Goal: Register for event/course

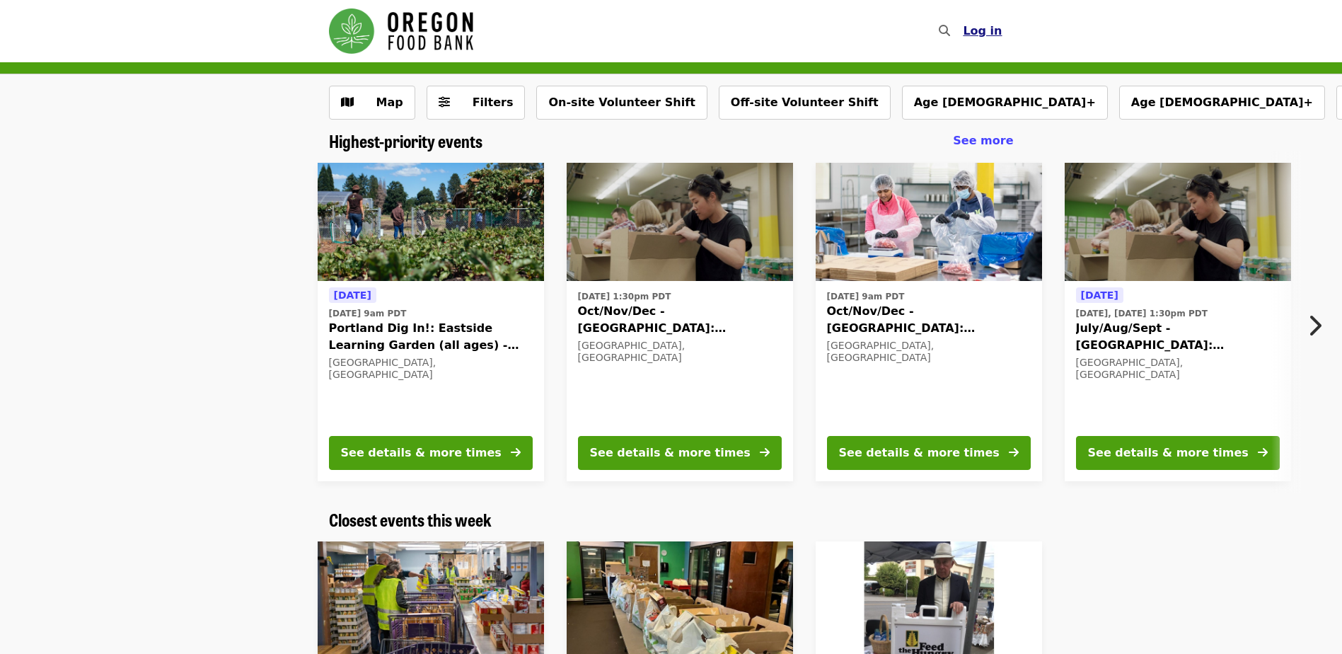
click at [982, 33] on span "Log in" at bounding box center [982, 30] width 39 height 13
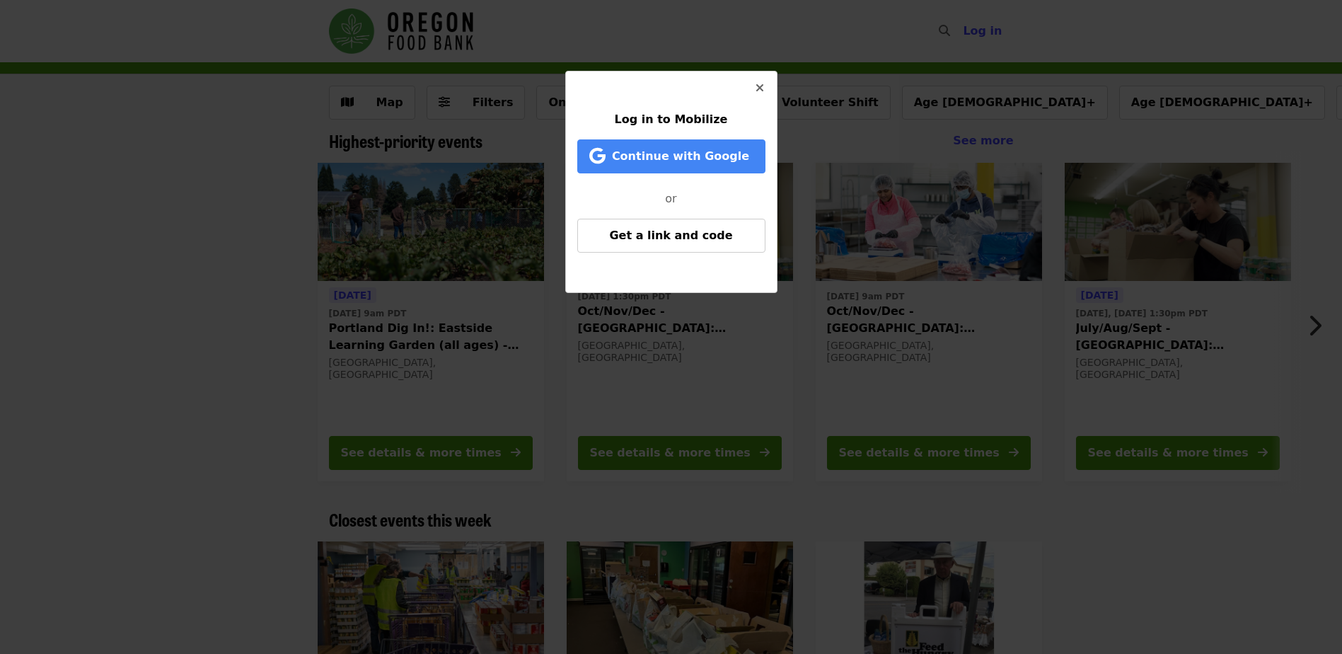
click at [757, 91] on icon "times icon" at bounding box center [759, 87] width 8 height 13
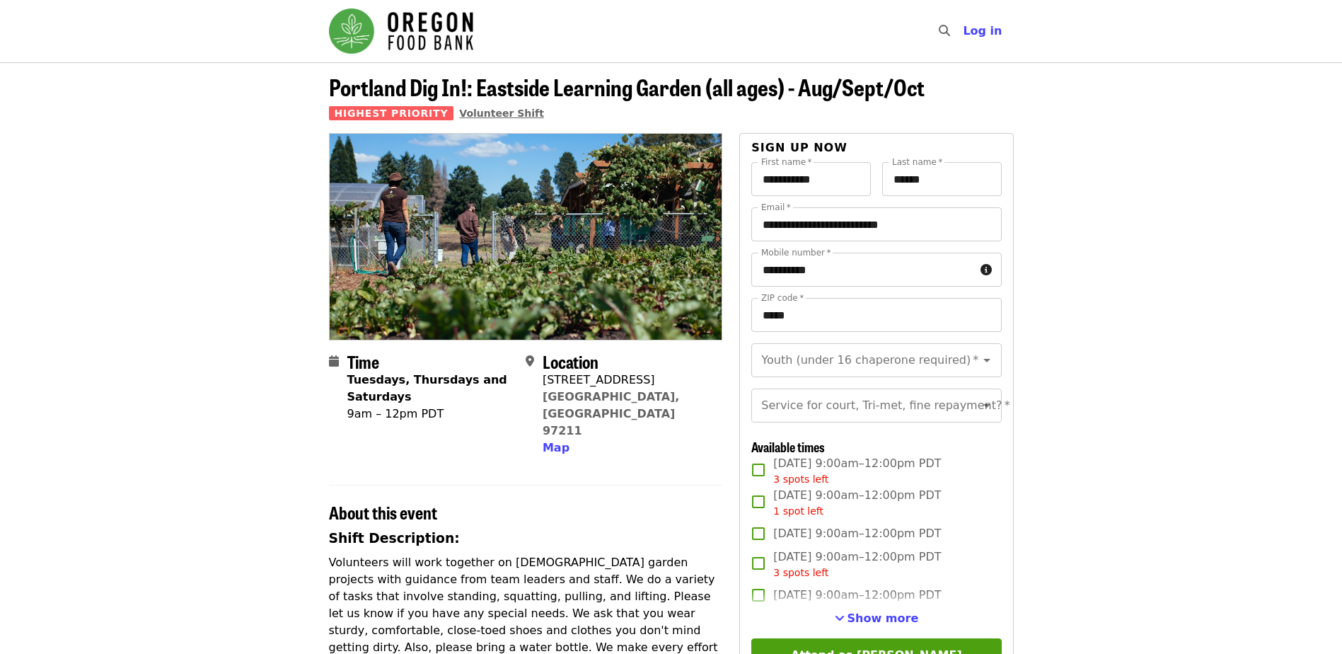
click at [487, 113] on span "Volunteer Shift" at bounding box center [501, 113] width 85 height 11
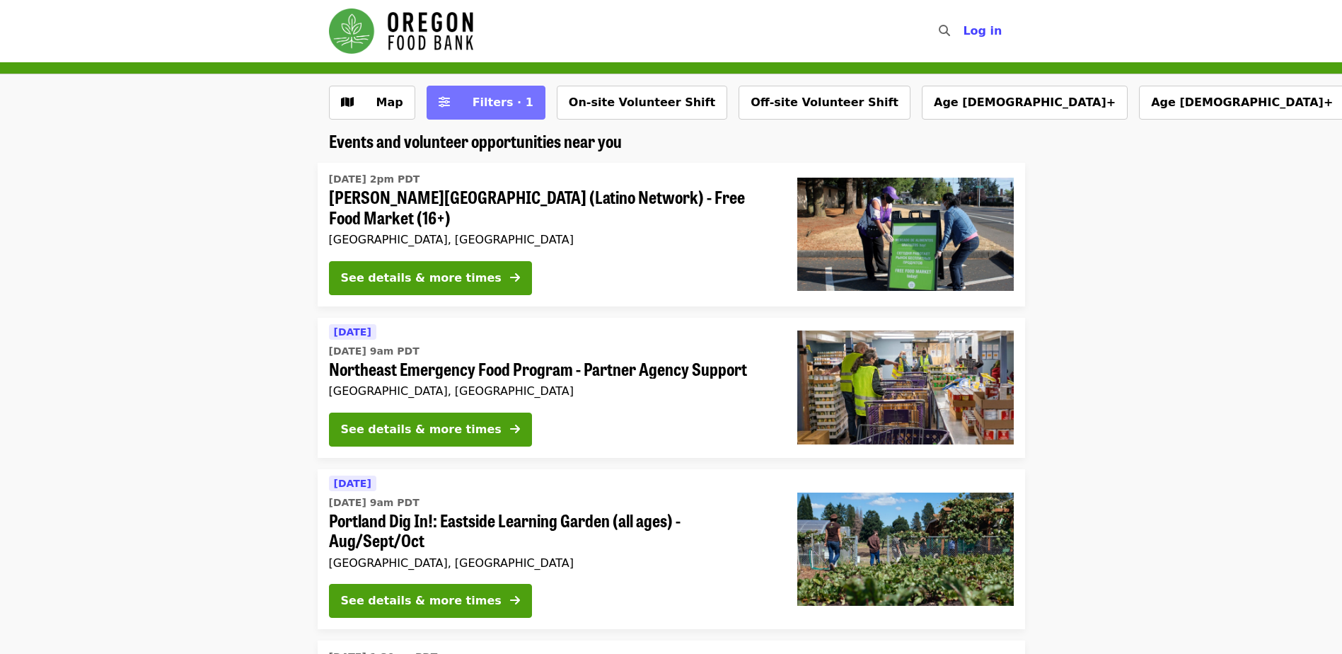
click at [500, 110] on span "Filters · 1" at bounding box center [495, 102] width 75 height 17
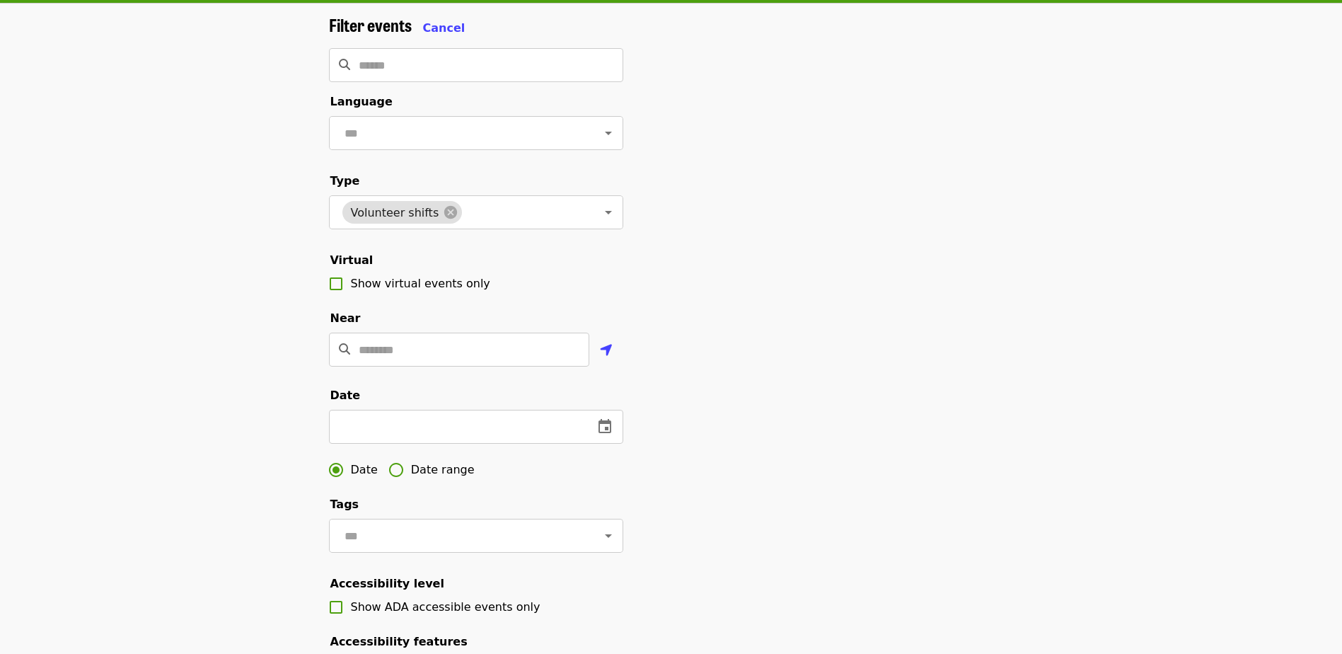
scroll to position [212, 0]
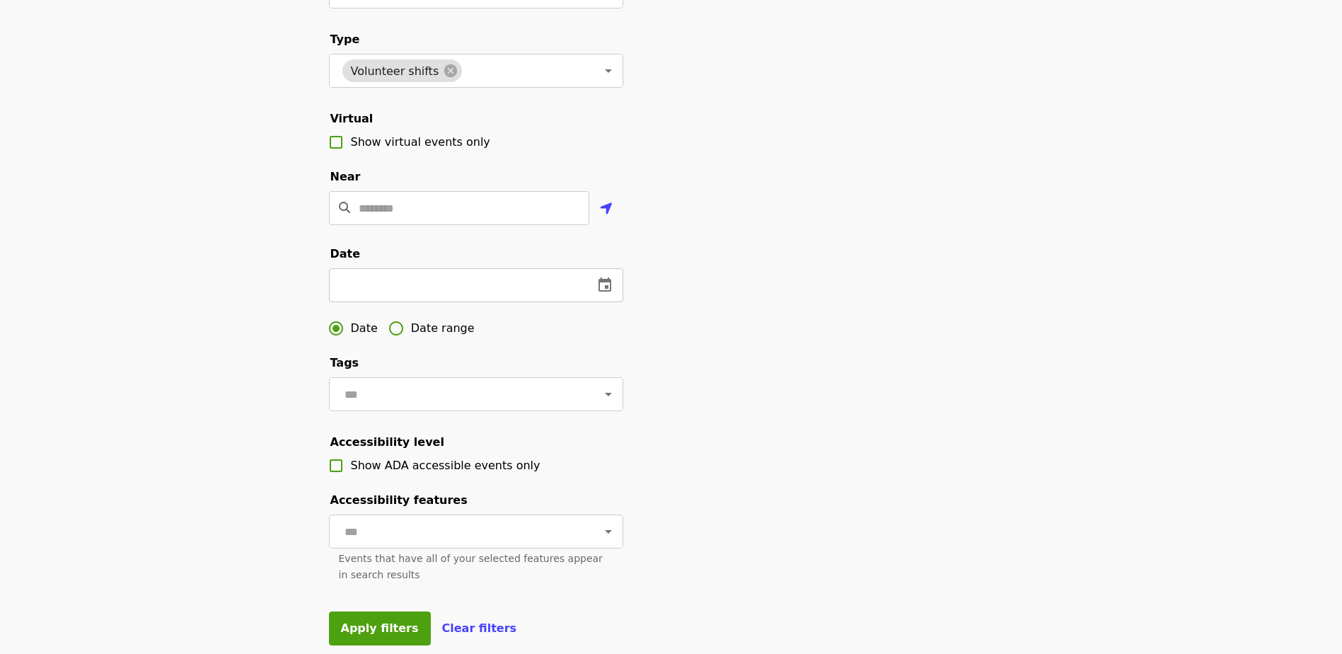
click at [597, 294] on icon "change date" at bounding box center [604, 285] width 17 height 17
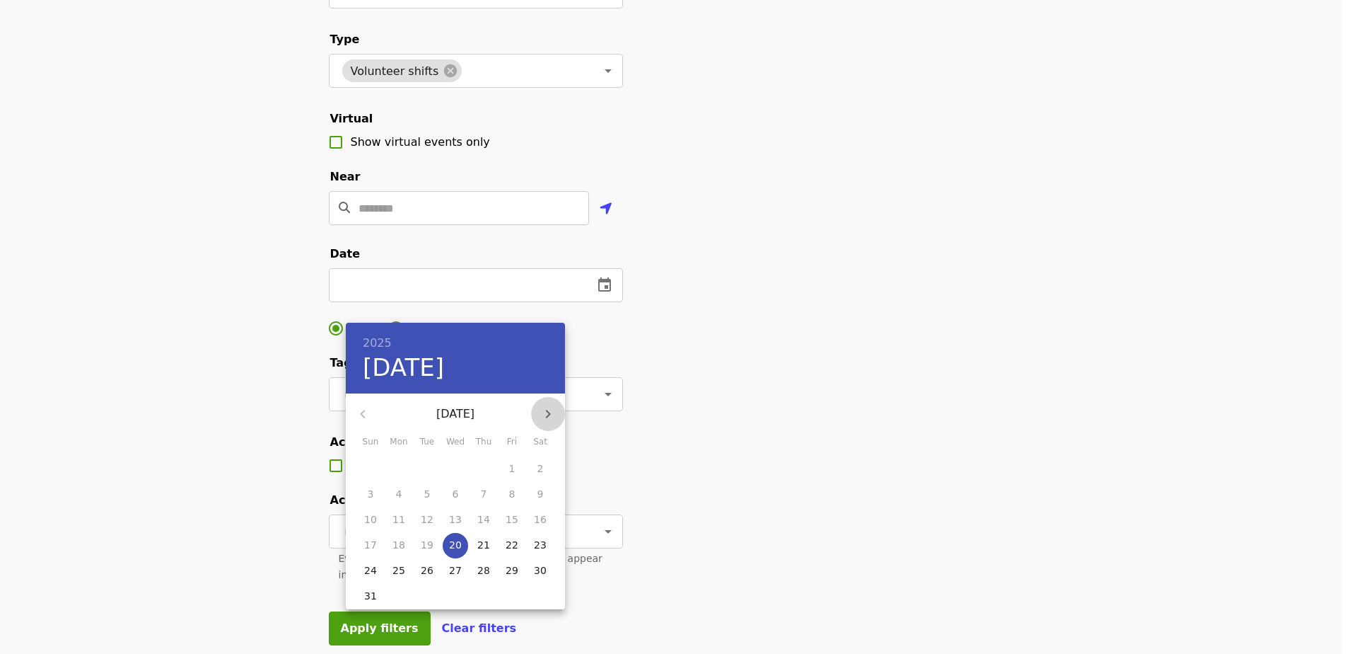
click at [551, 398] on icon "button" at bounding box center [548, 413] width 17 height 17
click at [488, 398] on span "4" at bounding box center [483, 468] width 25 height 14
type input "**********"
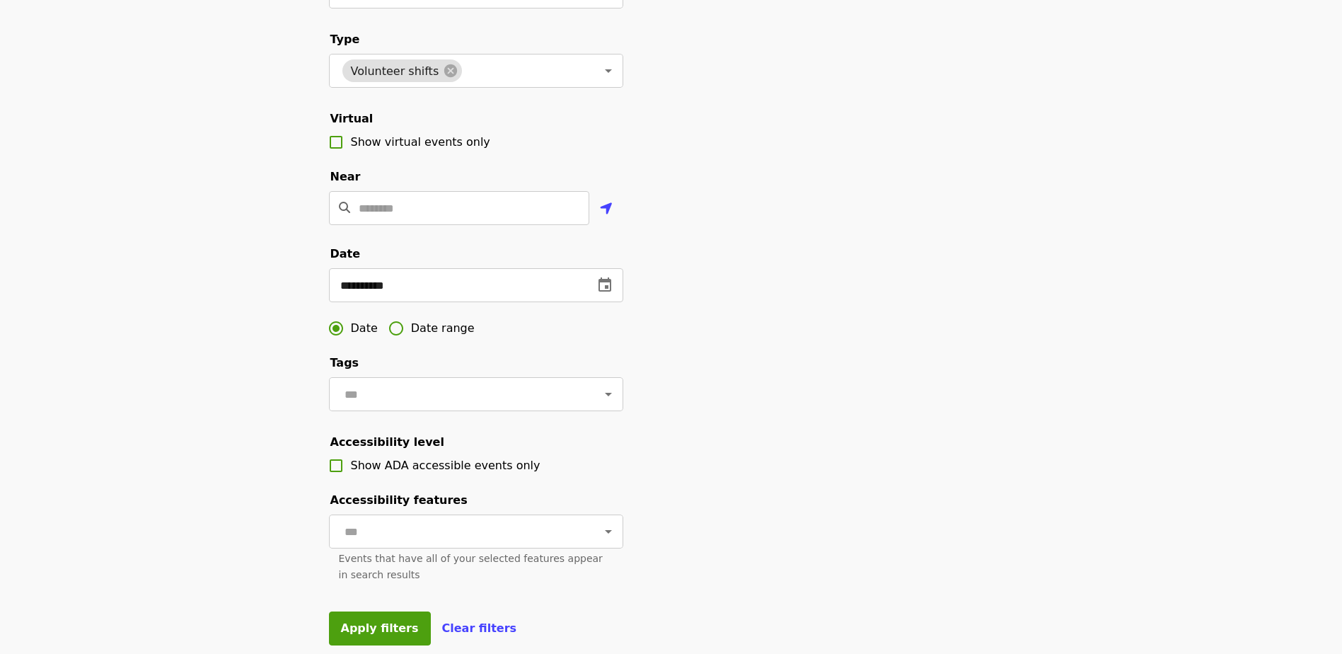
scroll to position [0, 0]
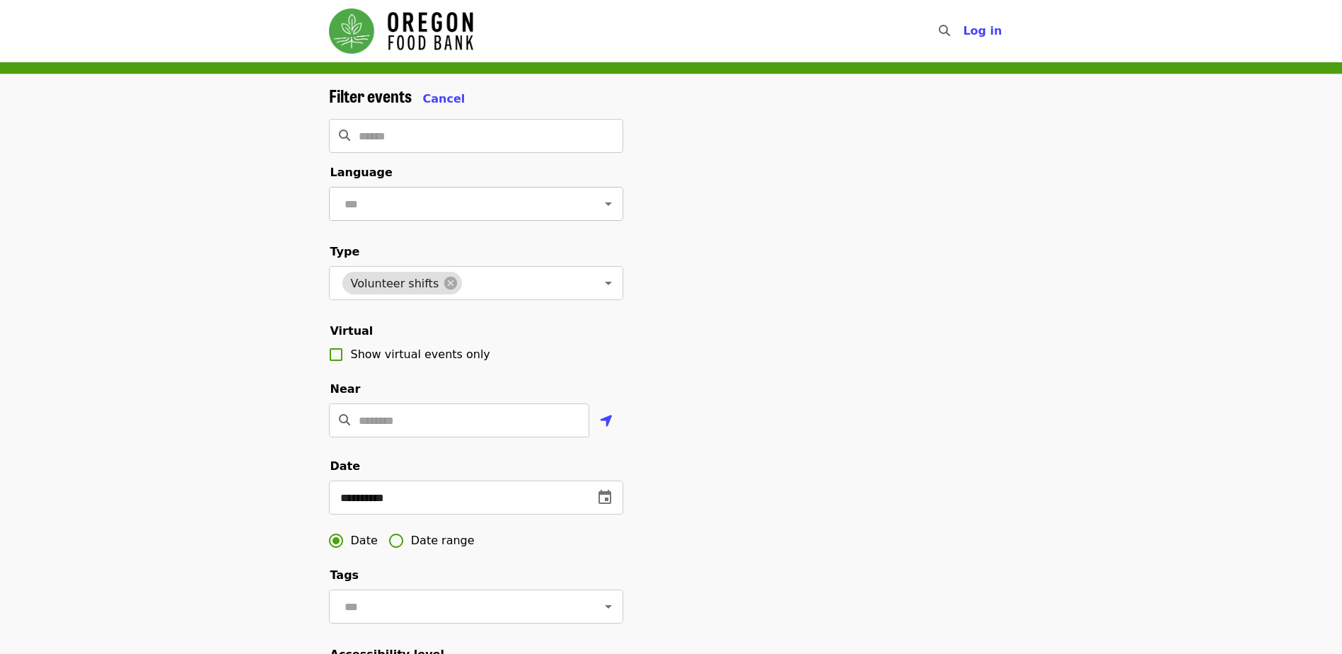
click at [586, 204] on div at bounding box center [598, 204] width 37 height 20
click at [602, 204] on icon "Open" at bounding box center [608, 203] width 17 height 17
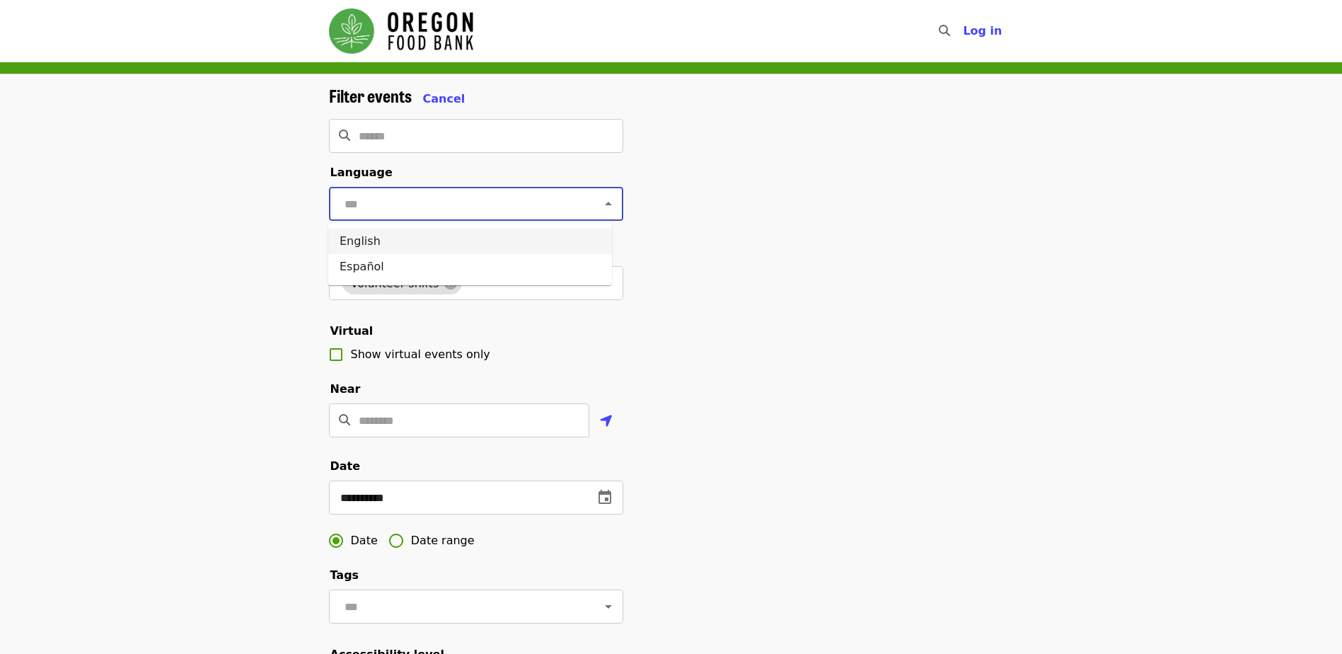
click at [349, 240] on li "English" at bounding box center [470, 240] width 284 height 25
type input "*******"
click at [264, 361] on div "**********" at bounding box center [671, 474] width 1342 height 800
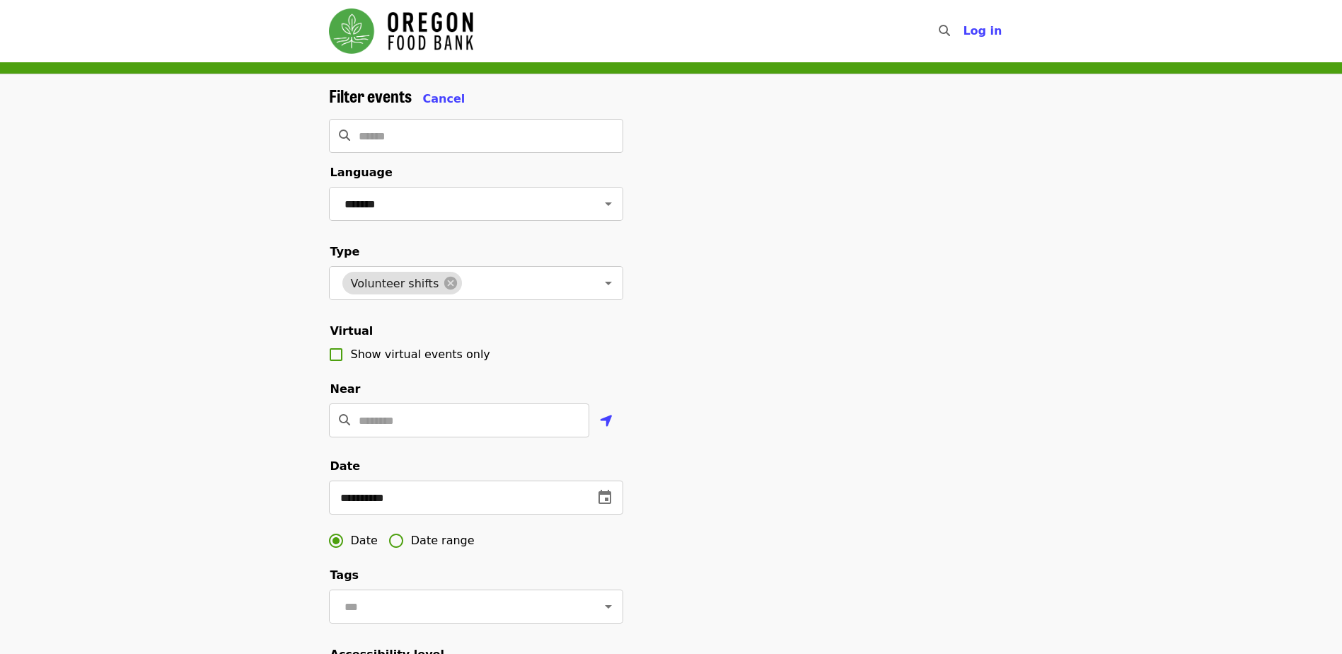
scroll to position [71, 0]
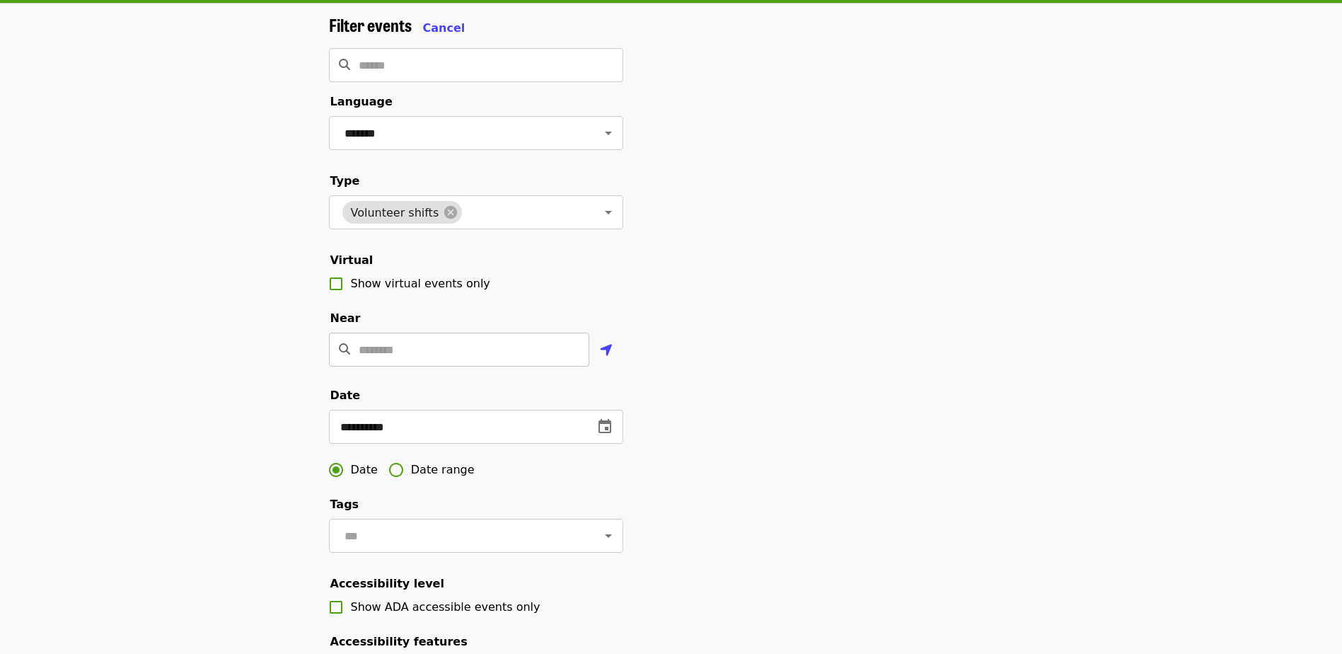
click at [386, 366] on input "Location" at bounding box center [474, 349] width 231 height 34
click at [348, 356] on icon "search icon" at bounding box center [344, 348] width 11 height 13
click at [366, 366] on input "Location" at bounding box center [474, 349] width 231 height 34
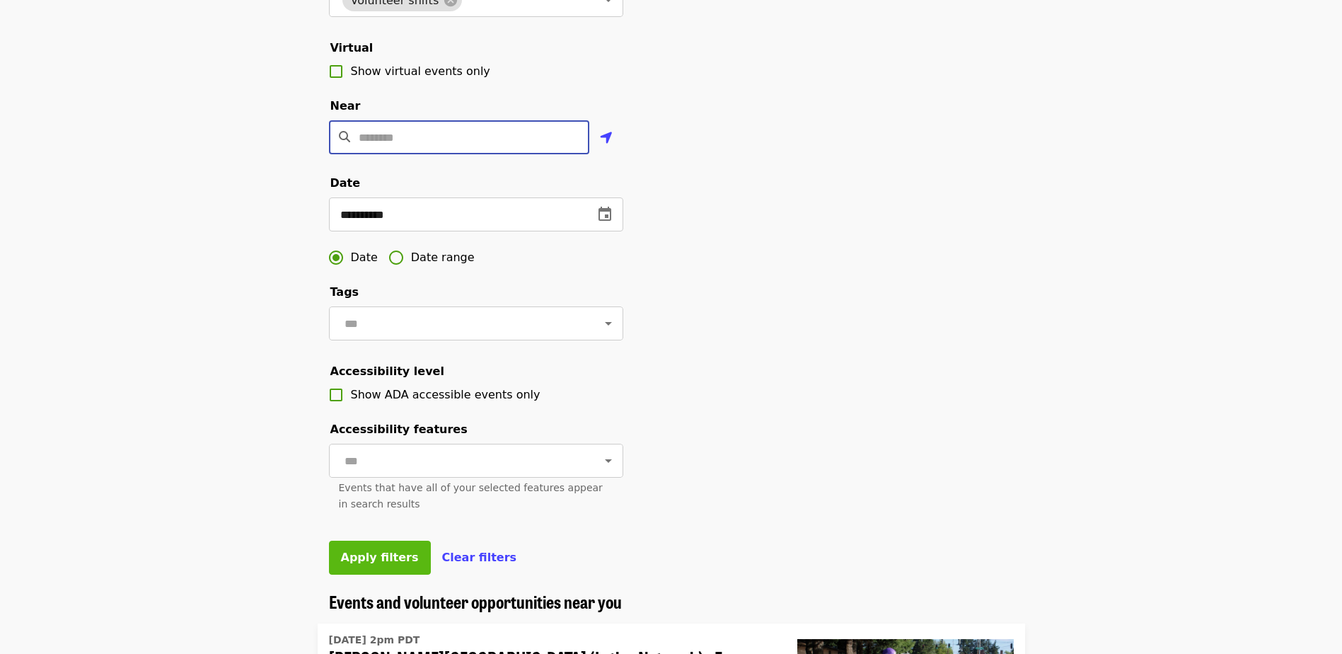
click at [371, 398] on span "Apply filters" at bounding box center [380, 556] width 78 height 13
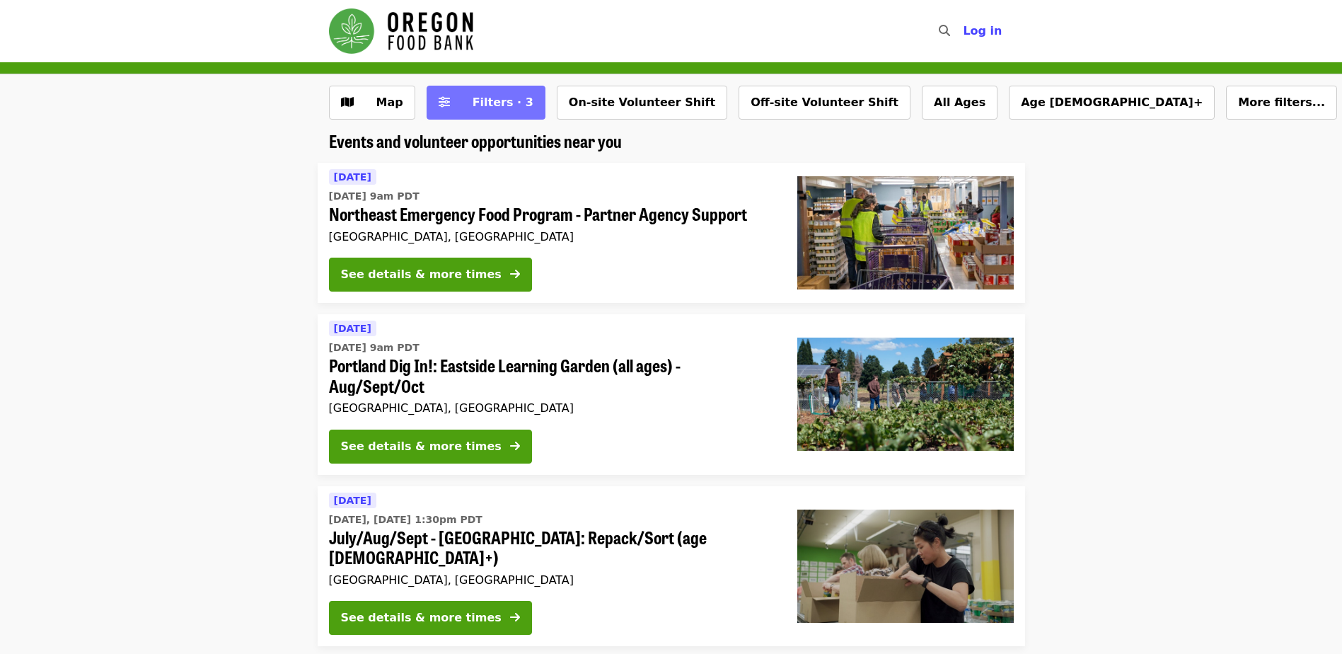
click at [494, 109] on span "Filters · 3" at bounding box center [503, 101] width 61 height 13
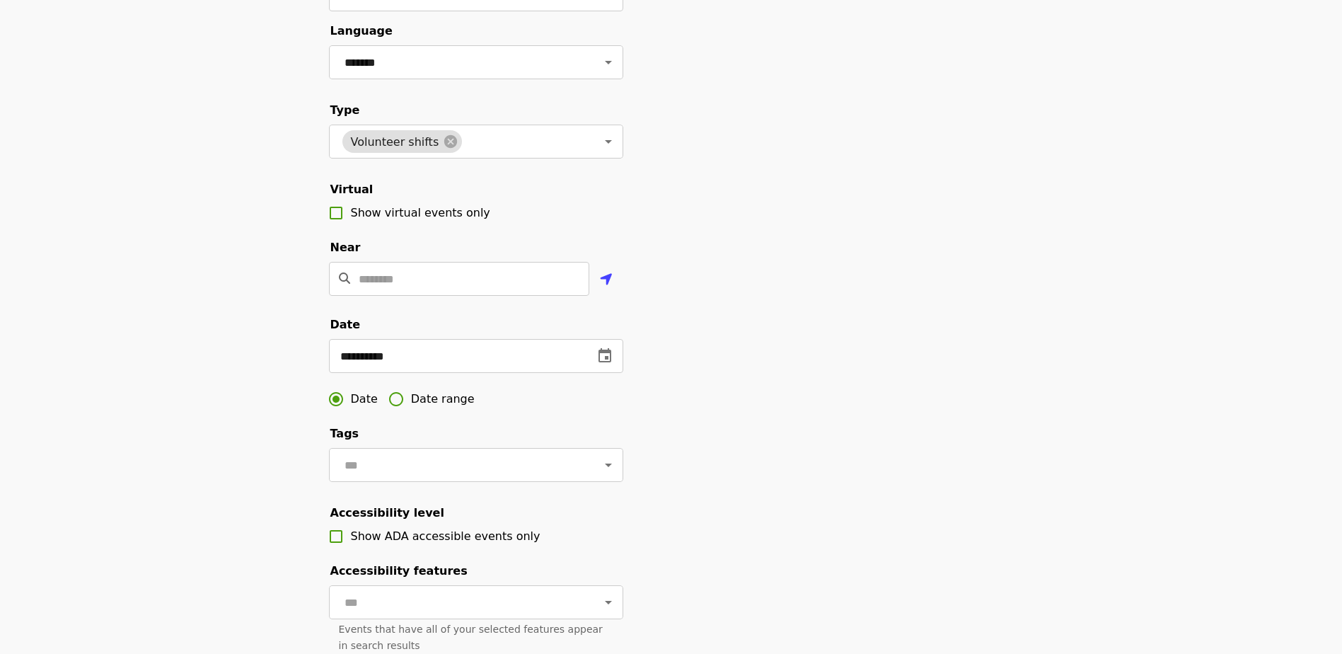
scroll to position [212, 0]
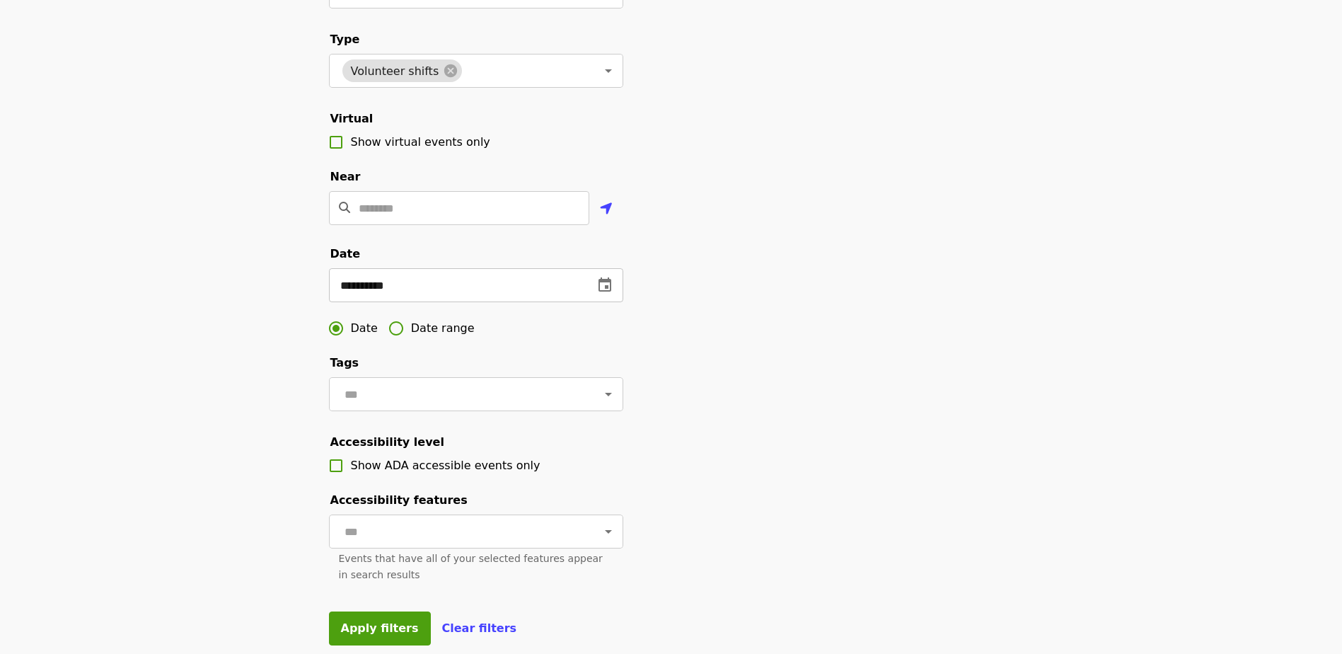
click at [598, 294] on icon "change date" at bounding box center [604, 285] width 17 height 17
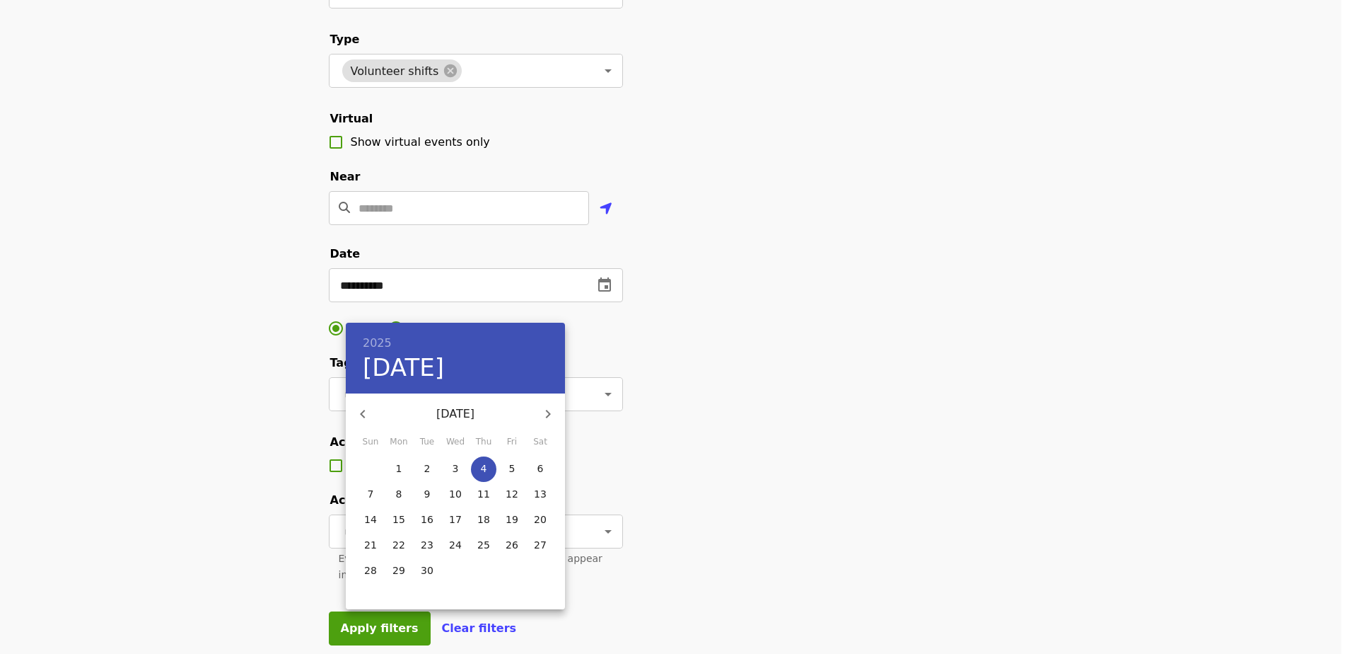
click at [483, 398] on p "4" at bounding box center [484, 468] width 6 height 14
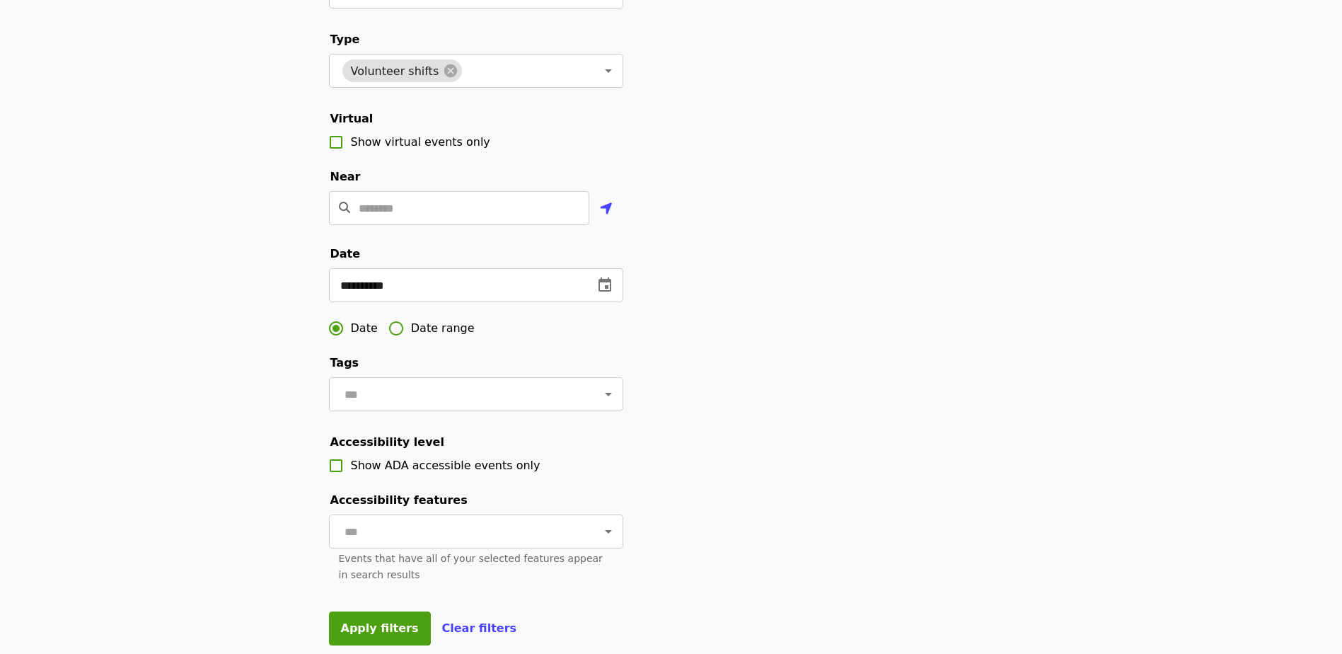
click at [294, 398] on div "**********" at bounding box center [671, 262] width 1342 height 800
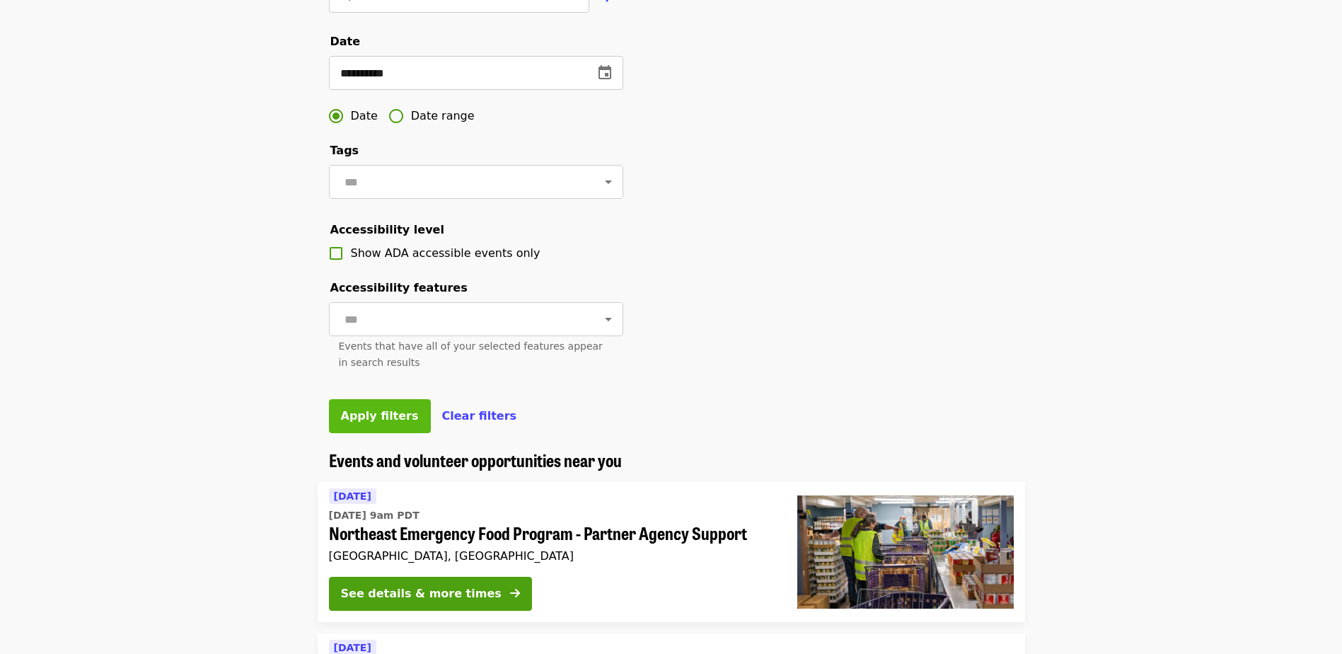
click at [358, 398] on span "Apply filters" at bounding box center [380, 415] width 78 height 13
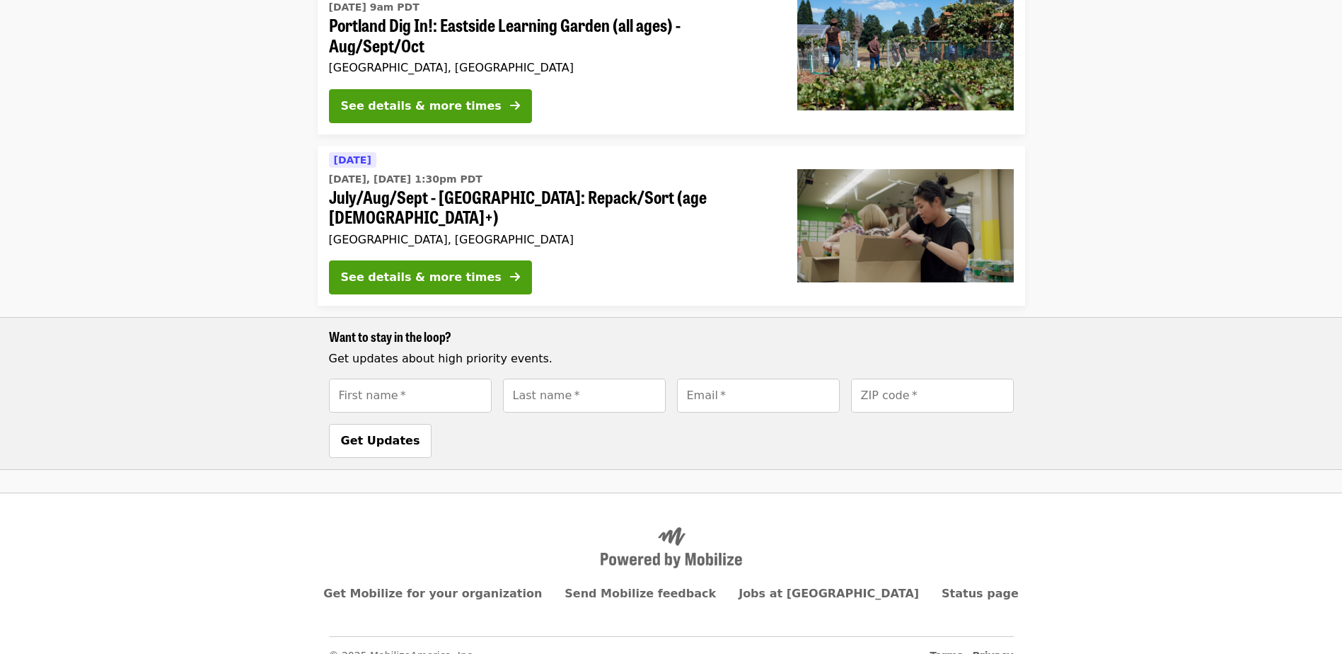
scroll to position [57, 0]
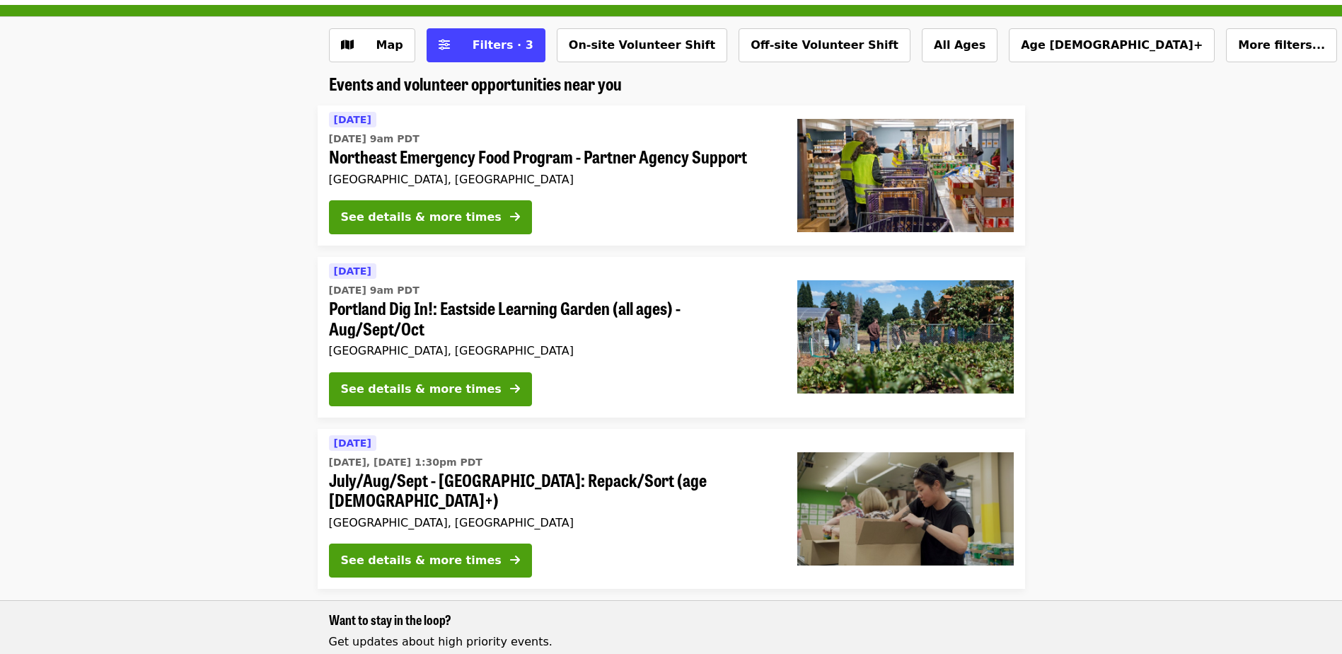
click at [463, 68] on div "Map Filters · 3 On-site Volunteer Shift Off-site Volunteer Shift All Ages Age 8…" at bounding box center [671, 50] width 707 height 45
click at [470, 54] on button "Filters · 3" at bounding box center [486, 45] width 119 height 34
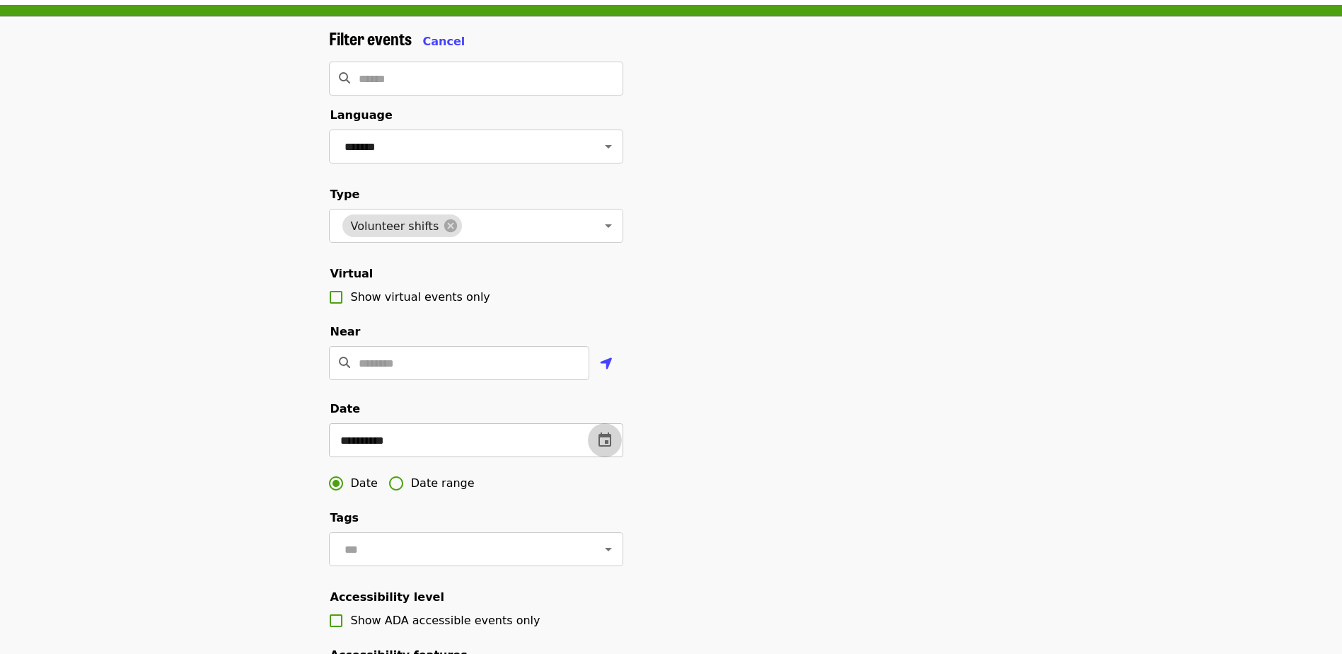
click at [606, 398] on icon "change date" at bounding box center [604, 439] width 13 height 14
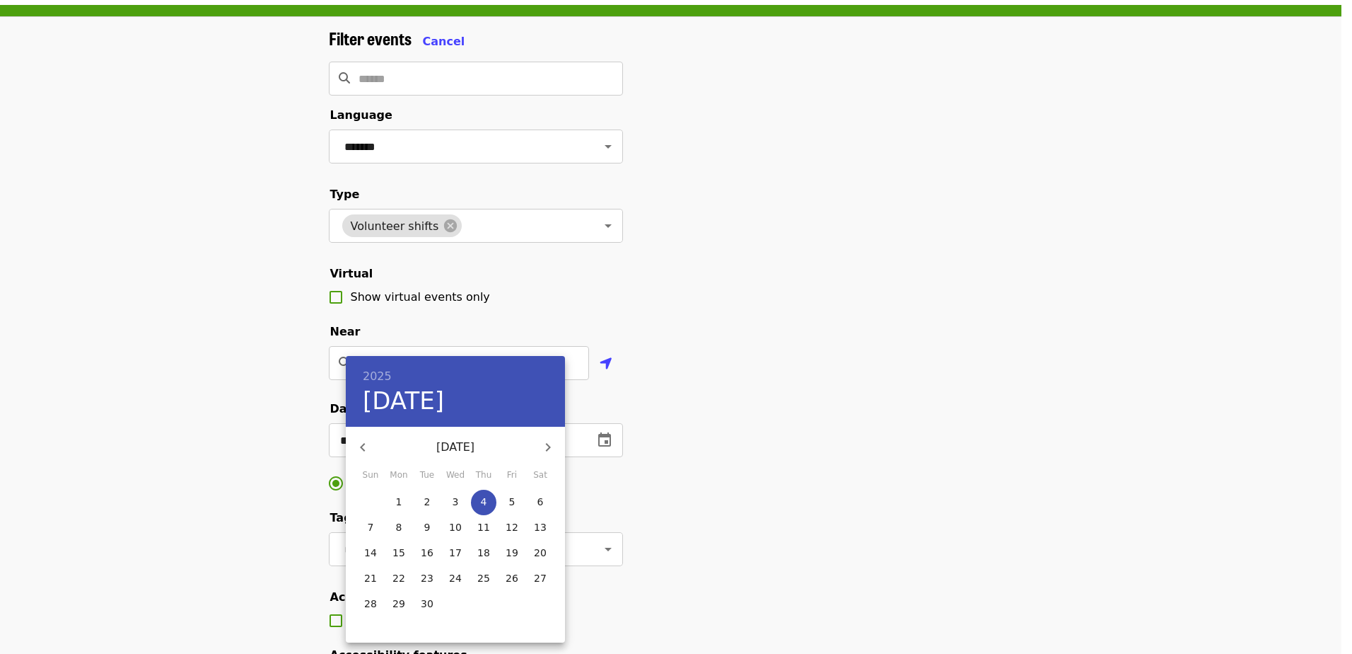
click at [477, 398] on span "4" at bounding box center [483, 501] width 25 height 14
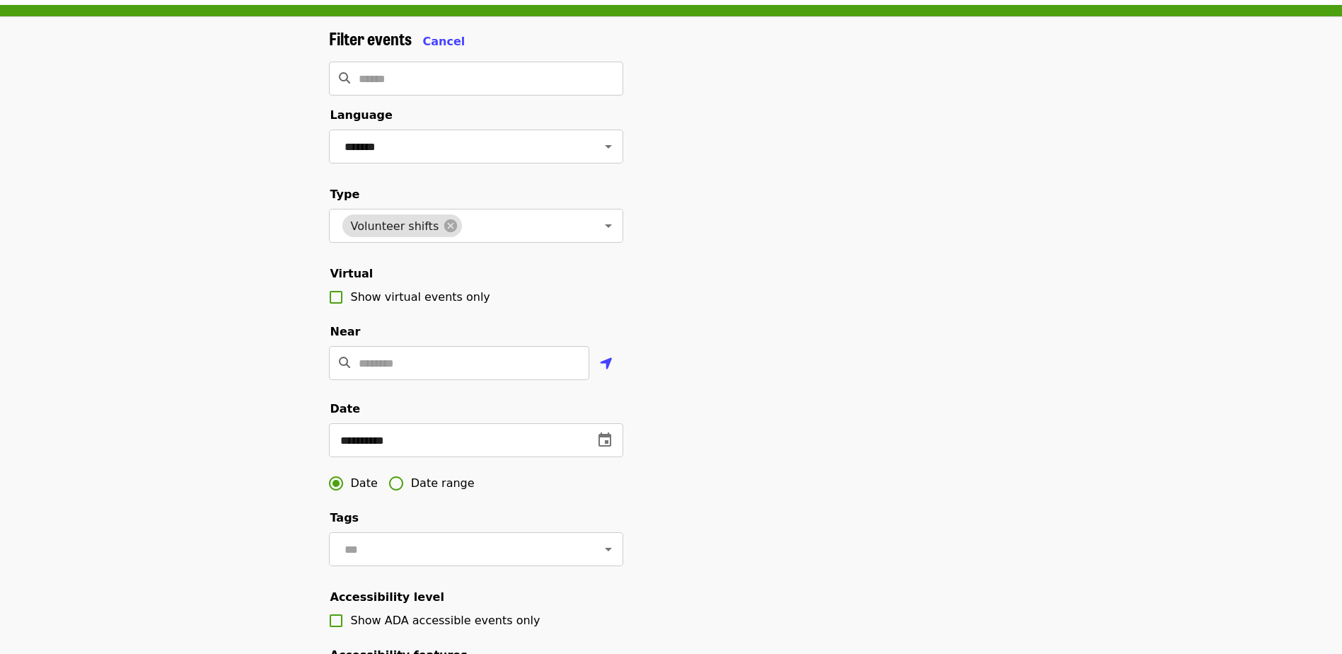
click at [444, 398] on span "Date range" at bounding box center [443, 483] width 64 height 17
click at [451, 398] on icon "change date" at bounding box center [452, 439] width 17 height 17
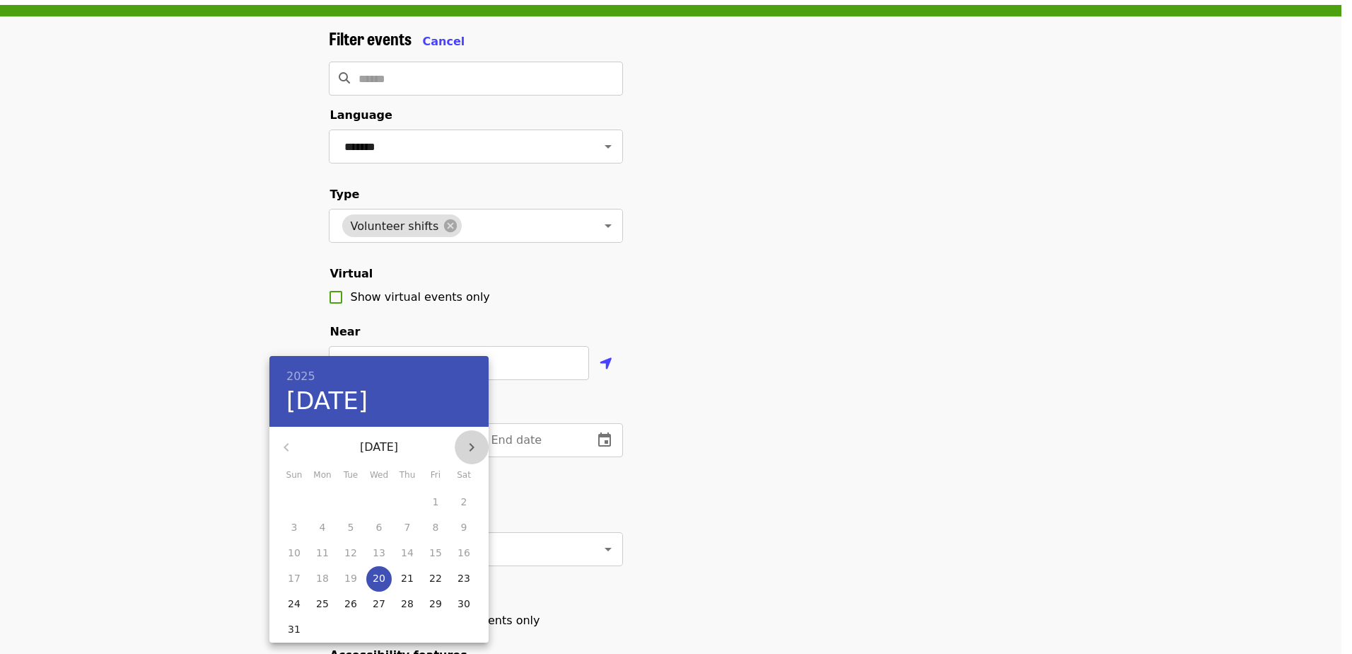
click at [473, 398] on icon "button" at bounding box center [472, 447] width 5 height 8
click at [405, 398] on p "4" at bounding box center [408, 501] width 6 height 14
type input "**********"
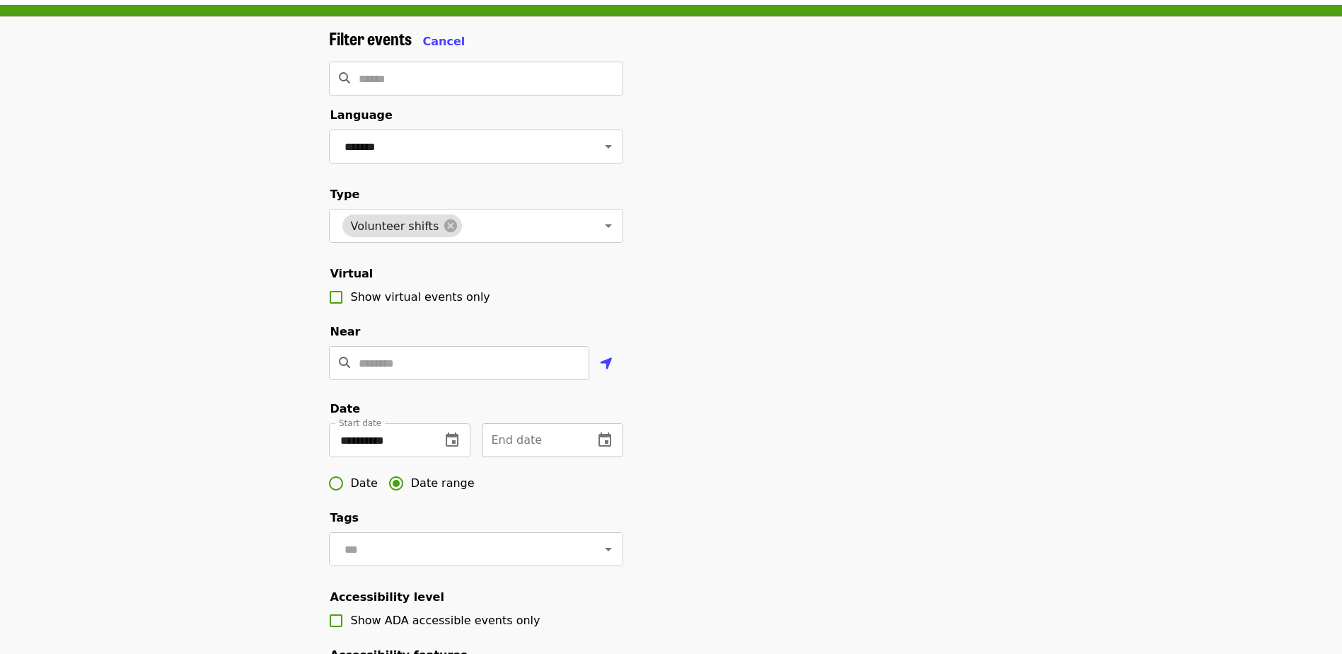
click at [596, 398] on icon "change date" at bounding box center [604, 439] width 17 height 17
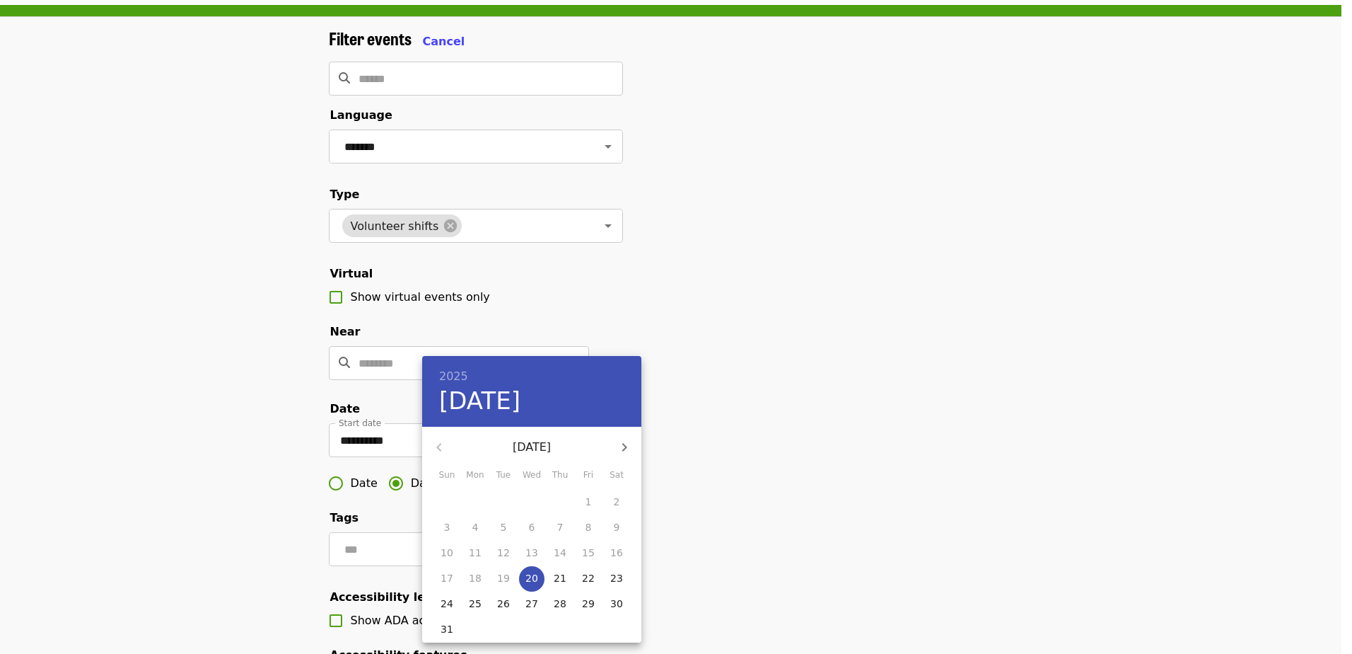
click at [622, 398] on icon "button" at bounding box center [624, 447] width 17 height 17
click at [564, 398] on span "4" at bounding box center [559, 501] width 25 height 14
type input "**********"
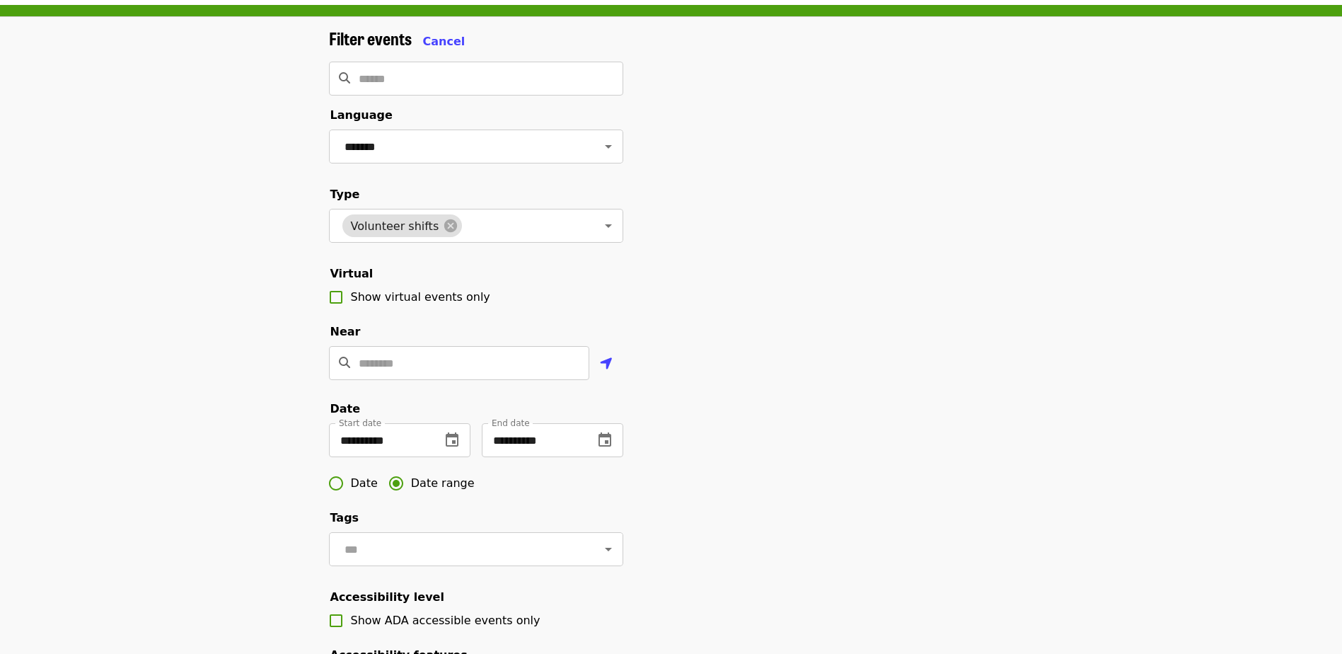
click at [760, 398] on div "**********" at bounding box center [671, 422] width 707 height 789
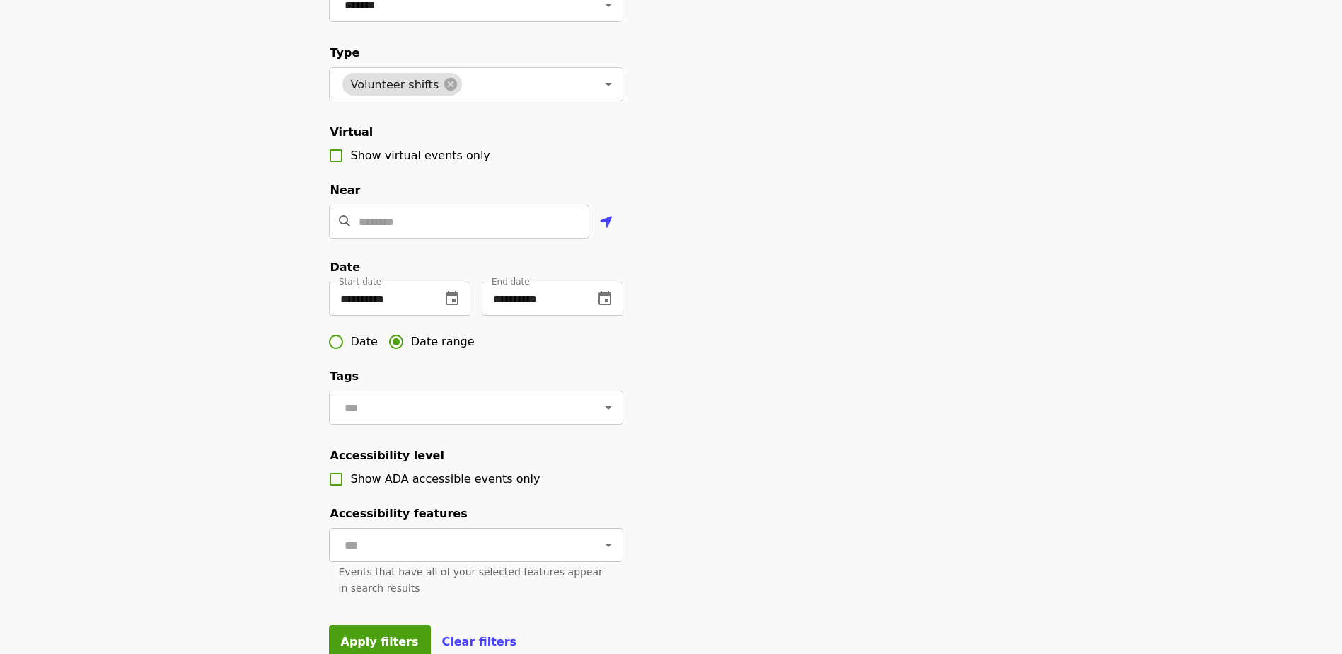
scroll to position [340, 0]
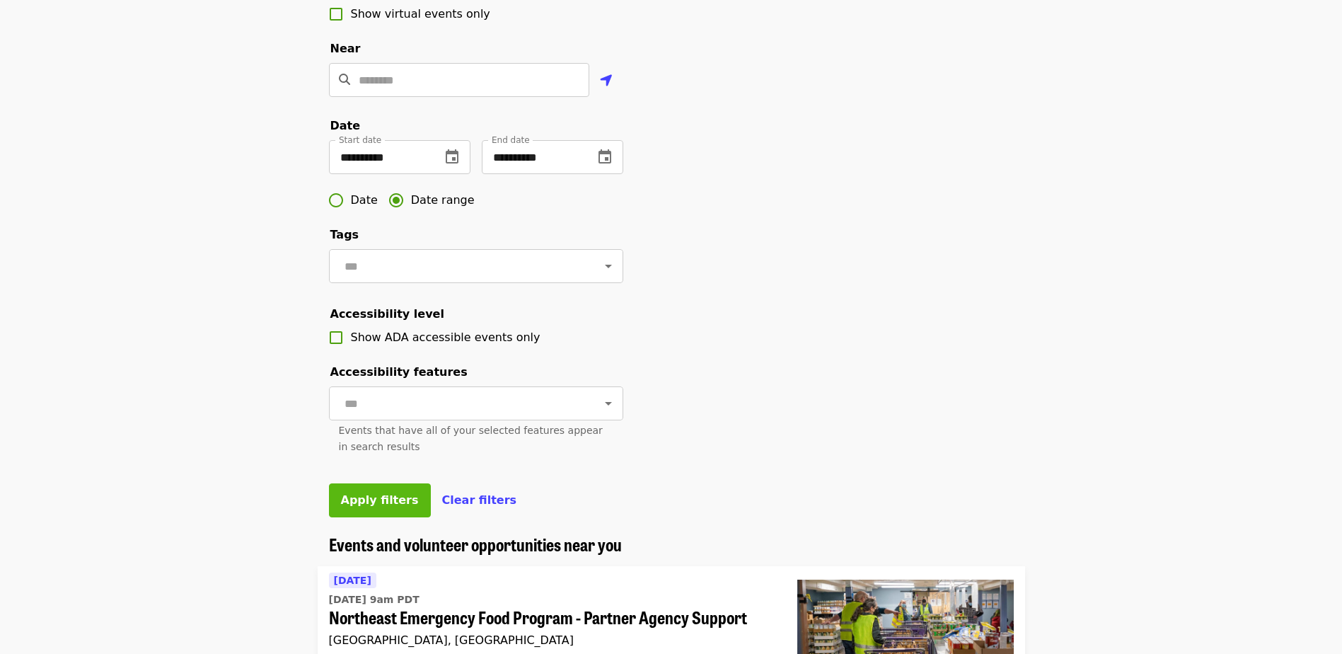
click at [371, 398] on span "Apply filters" at bounding box center [380, 499] width 78 height 13
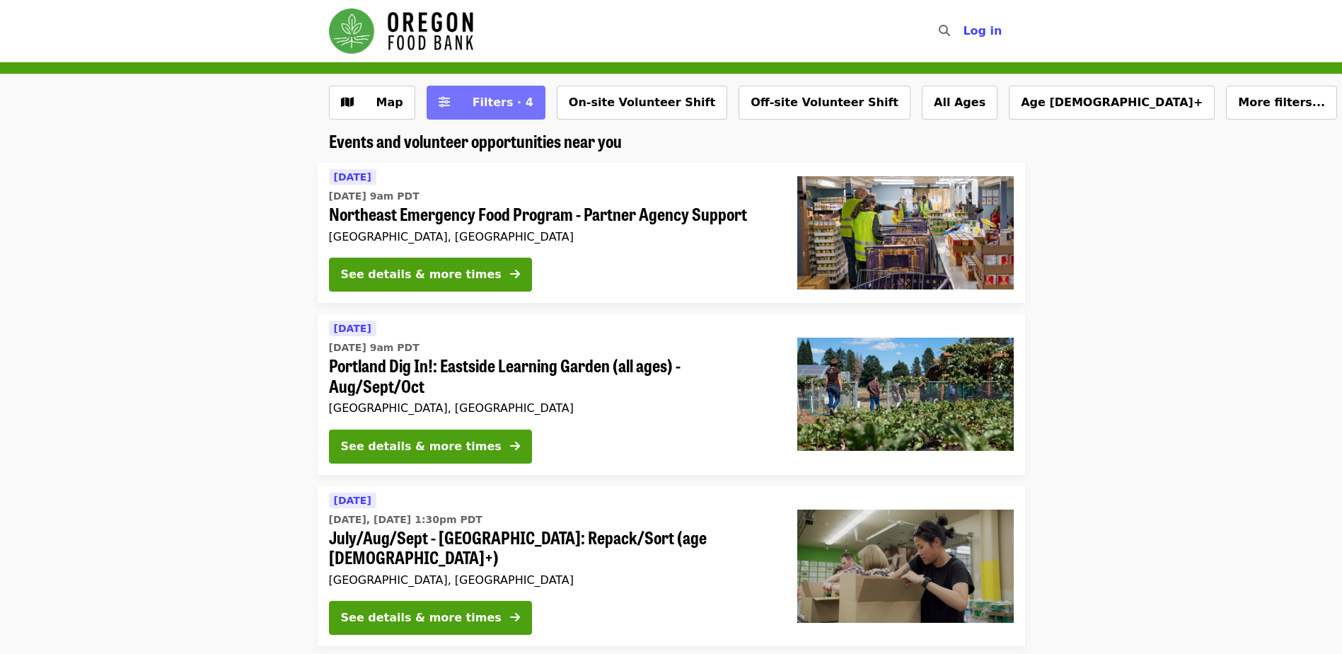
click at [487, 98] on span "Filters · 4" at bounding box center [503, 101] width 61 height 13
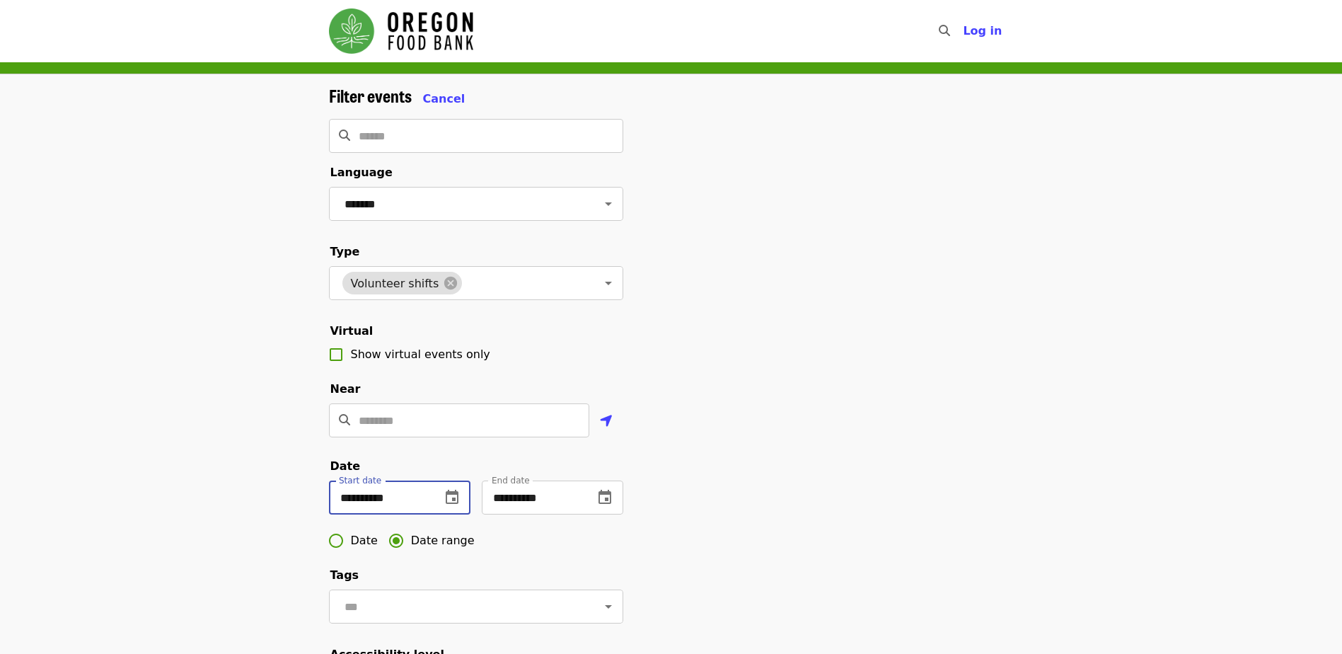
drag, startPoint x: 418, startPoint y: 511, endPoint x: 330, endPoint y: 514, distance: 87.7
click at [330, 398] on input "**********" at bounding box center [379, 497] width 100 height 34
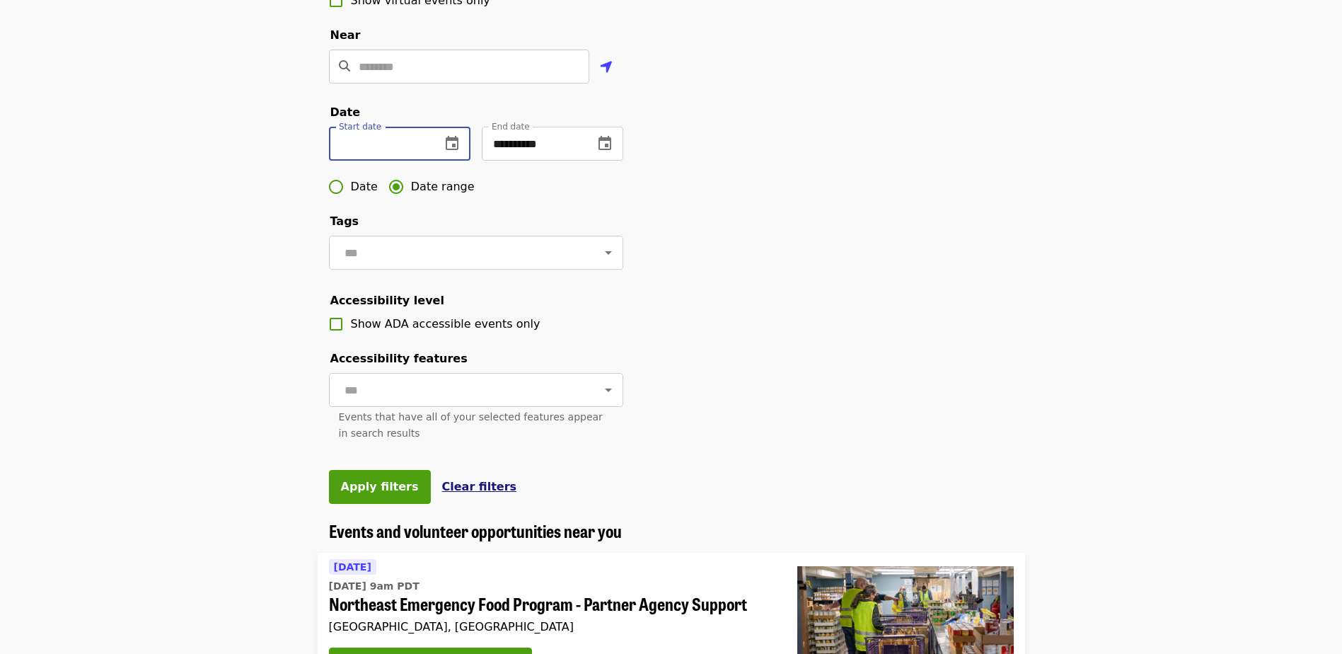
click at [443, 398] on span "Clear filters" at bounding box center [479, 486] width 75 height 13
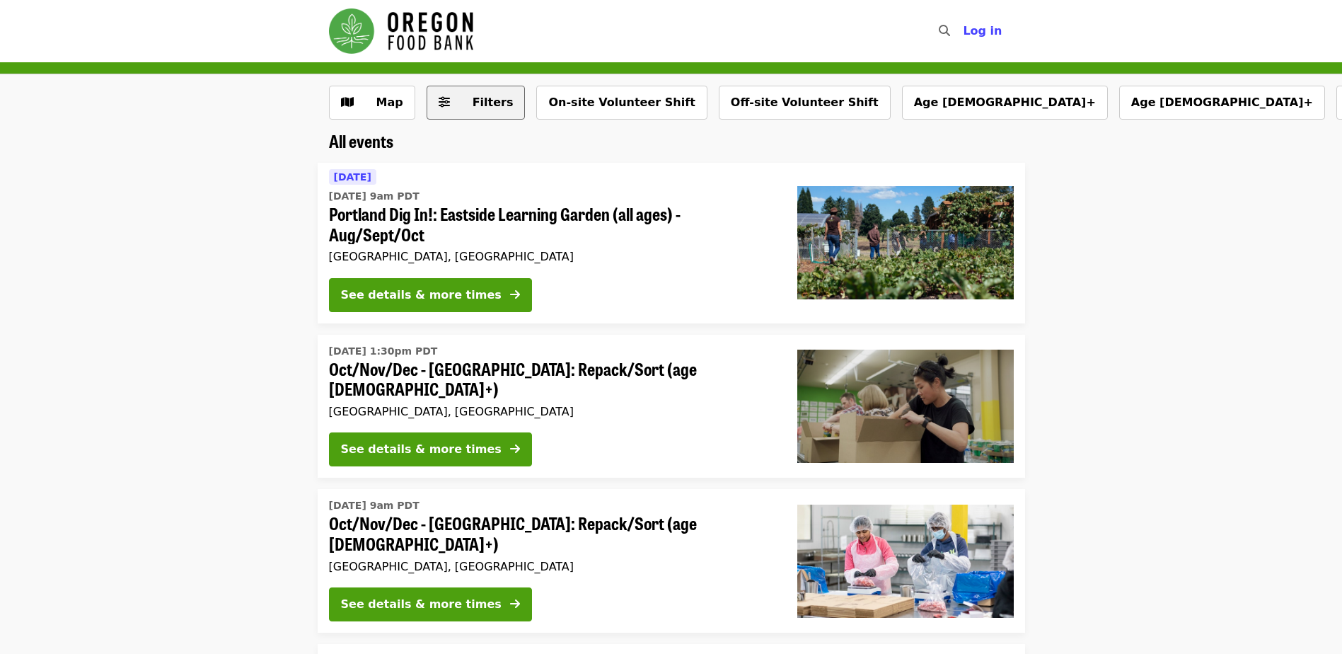
click at [468, 100] on span "Filters" at bounding box center [485, 102] width 55 height 17
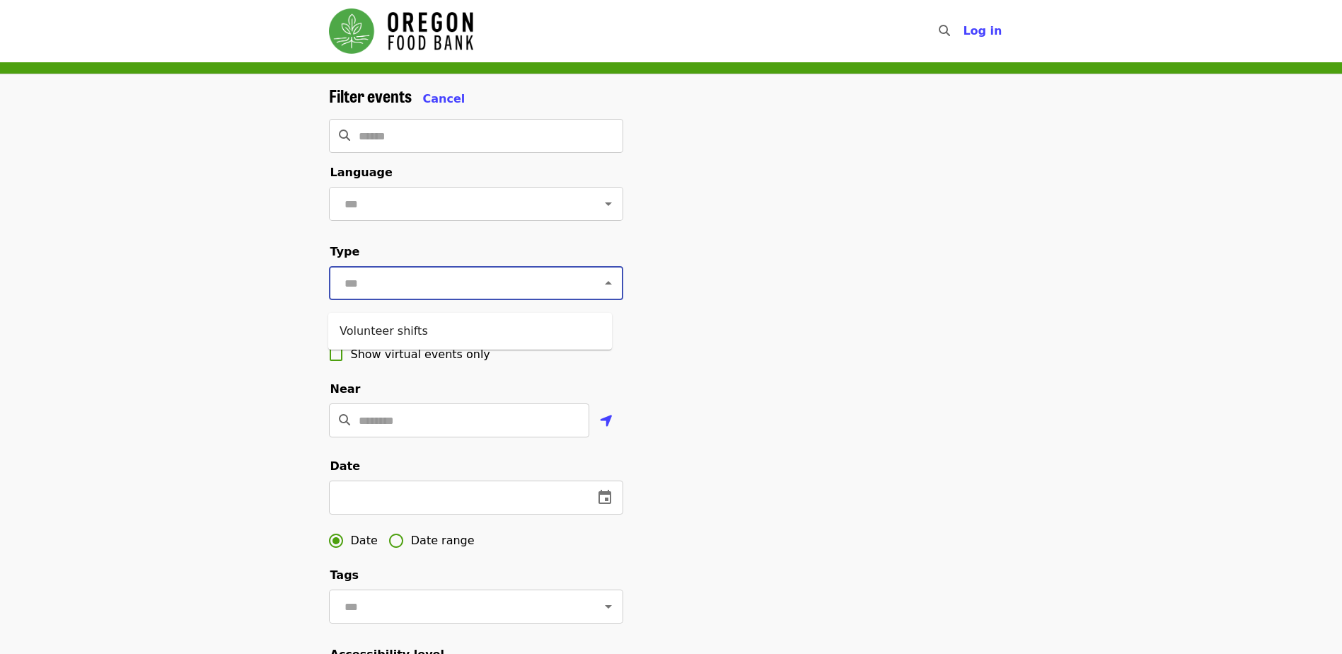
click at [451, 296] on input "text" at bounding box center [458, 283] width 237 height 27
click at [437, 332] on li "Volunteer shifts" at bounding box center [470, 330] width 284 height 25
click at [452, 208] on input "text" at bounding box center [458, 203] width 237 height 27
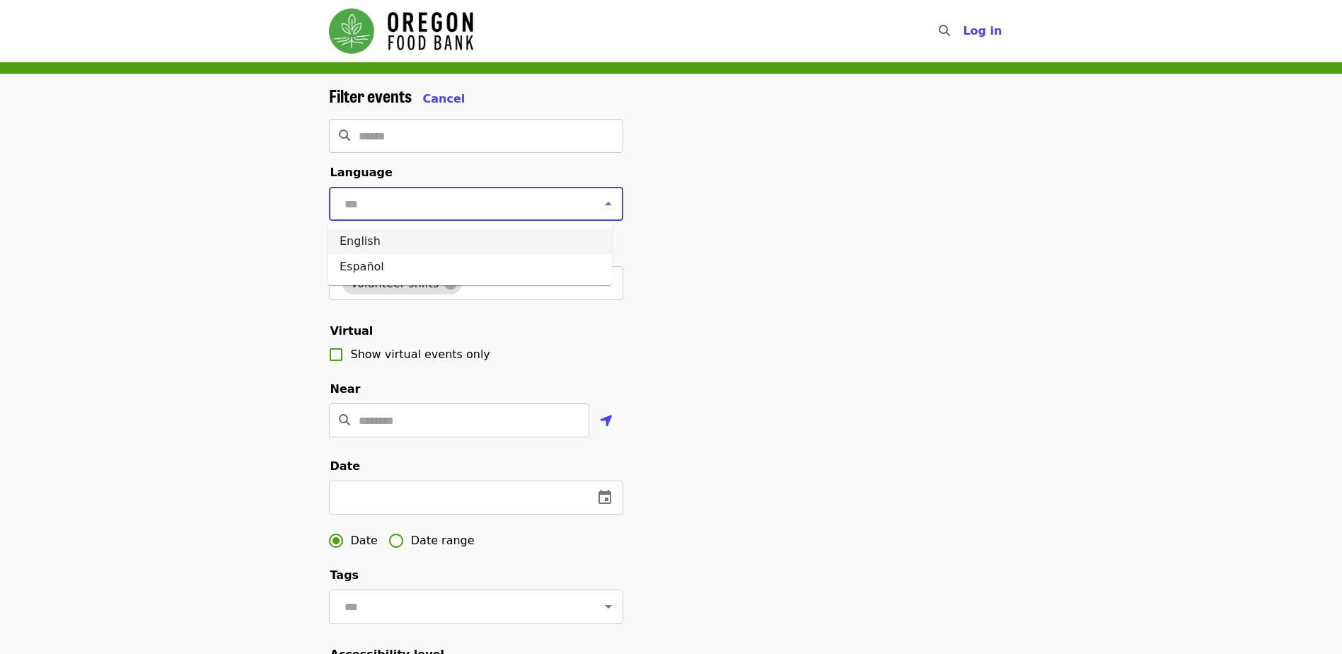
click at [426, 251] on li "English" at bounding box center [470, 240] width 284 height 25
type input "*******"
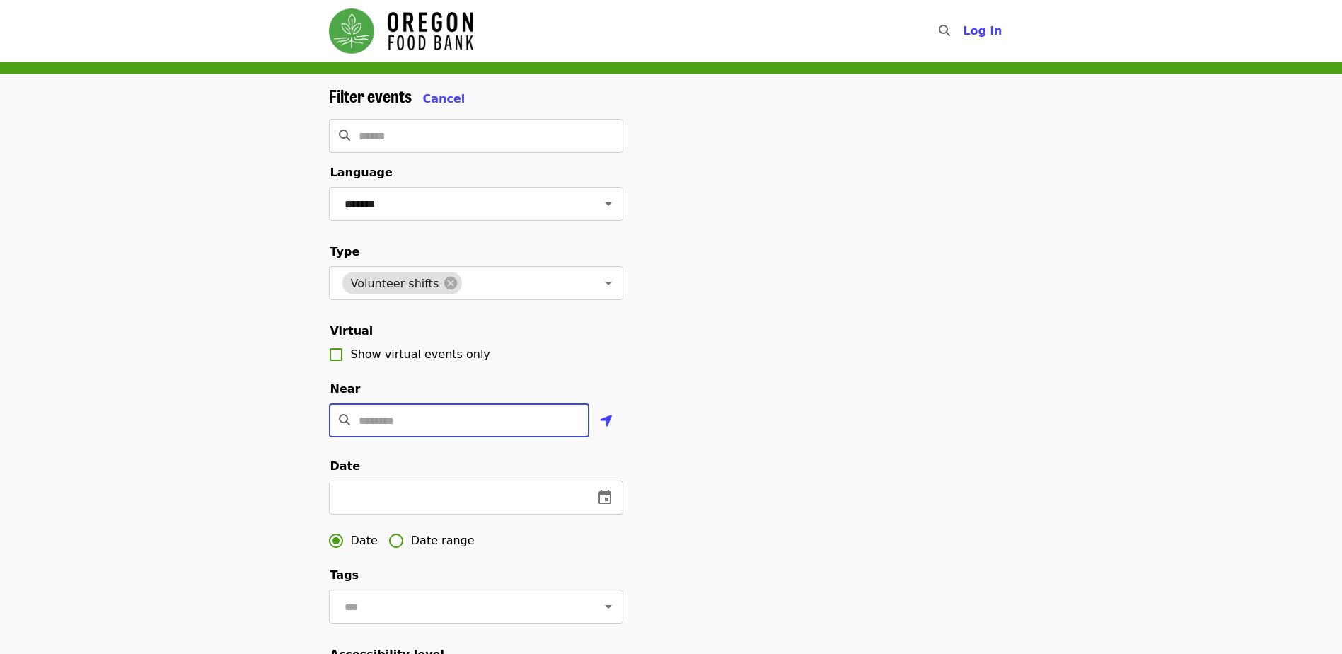
click at [394, 398] on input "Location" at bounding box center [474, 420] width 231 height 34
type input "*****"
type input "********"
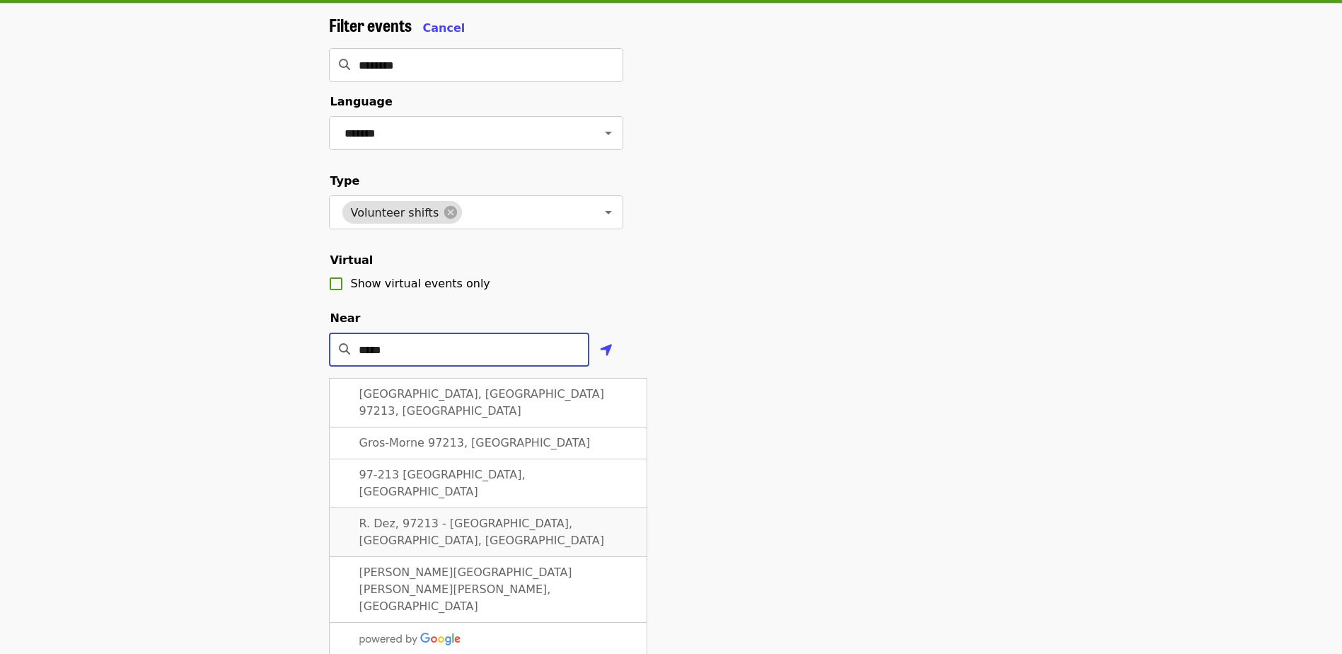
scroll to position [141, 0]
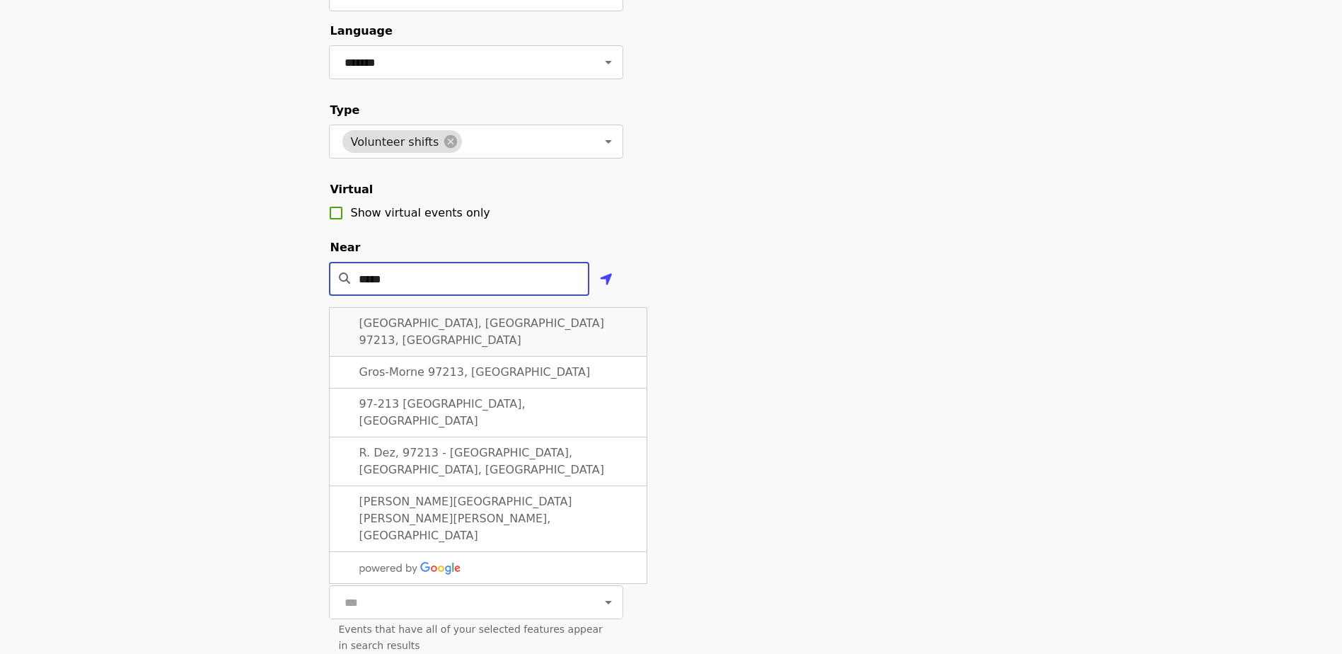
click at [376, 347] on span "Portland, OR 97213, USA" at bounding box center [481, 331] width 245 height 30
type input "**********"
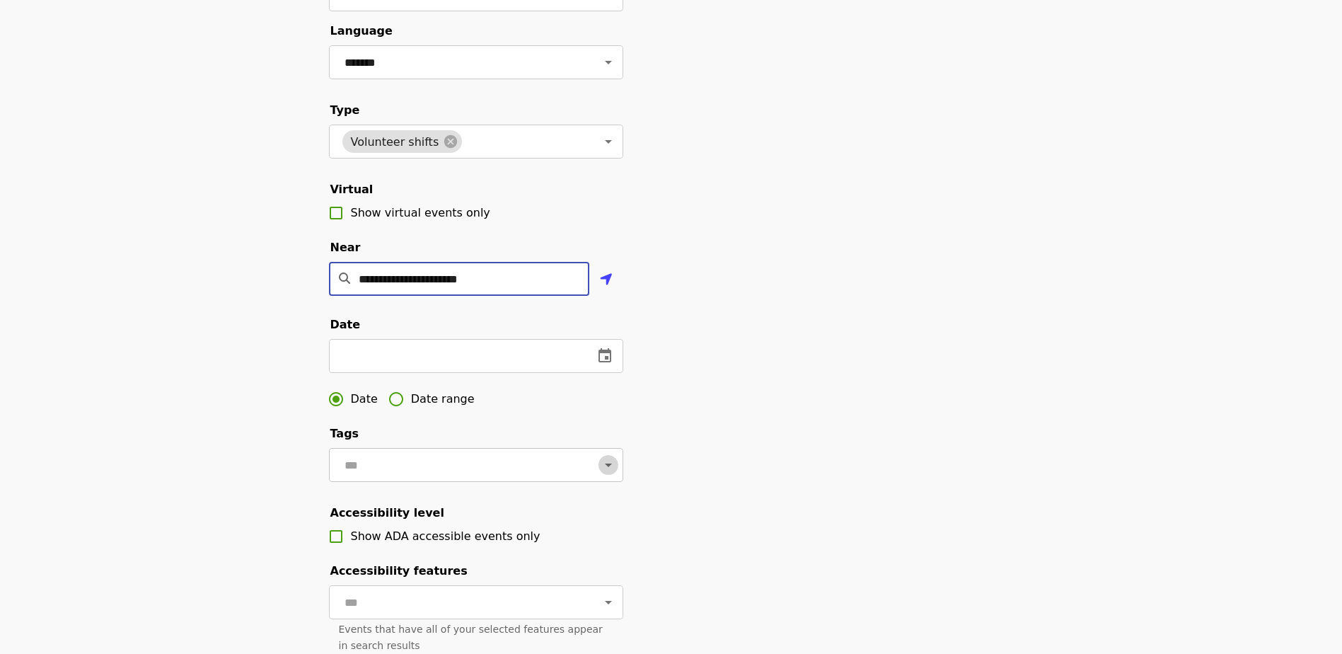
click at [598, 398] on button "Open" at bounding box center [608, 465] width 20 height 20
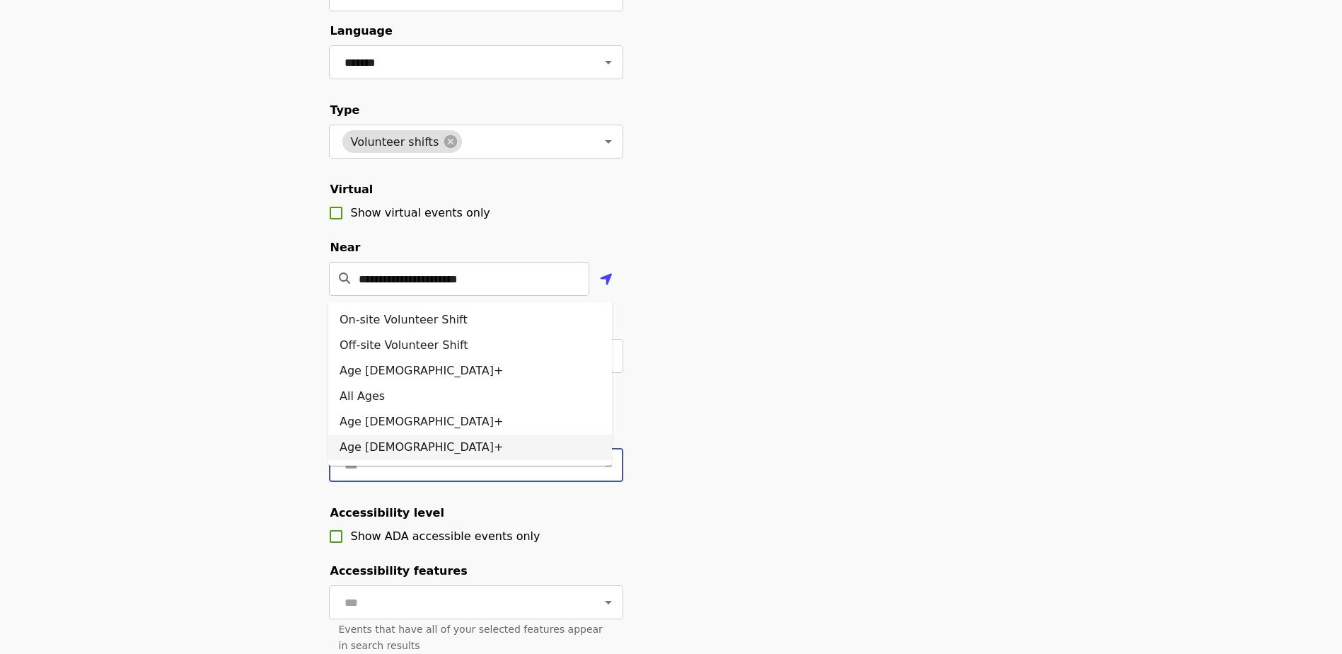
click at [221, 398] on div "**********" at bounding box center [671, 333] width 1342 height 800
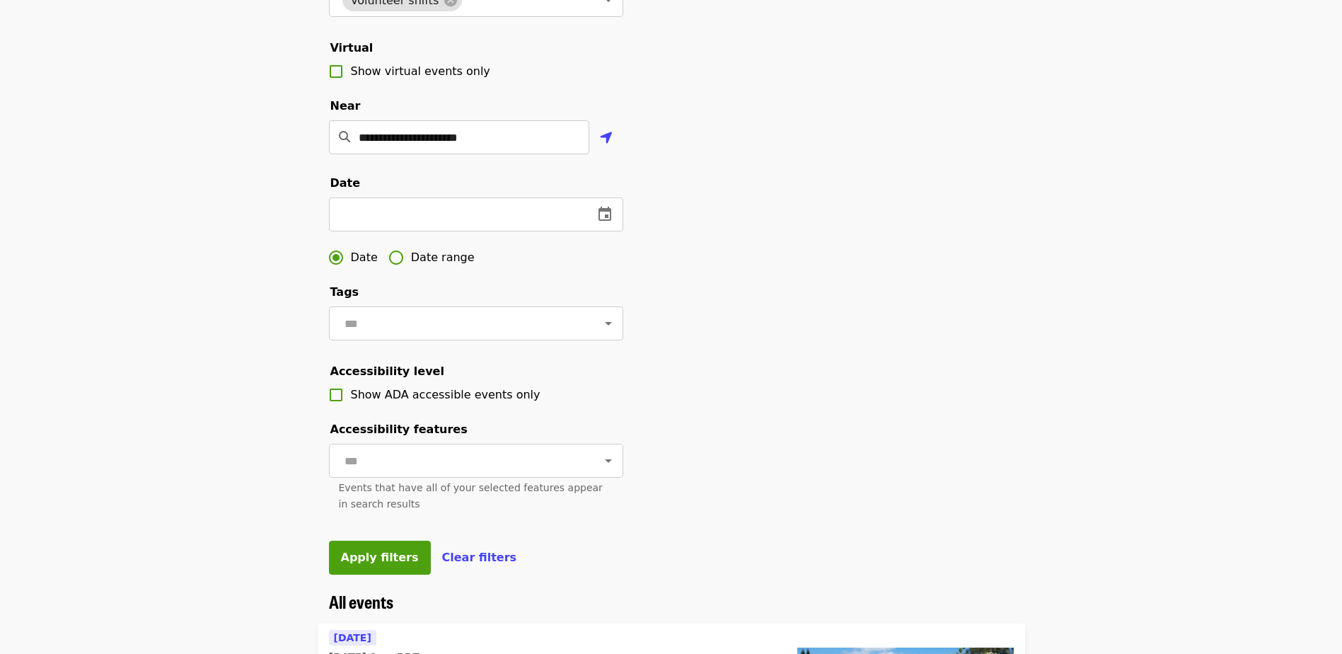
scroll to position [424, 0]
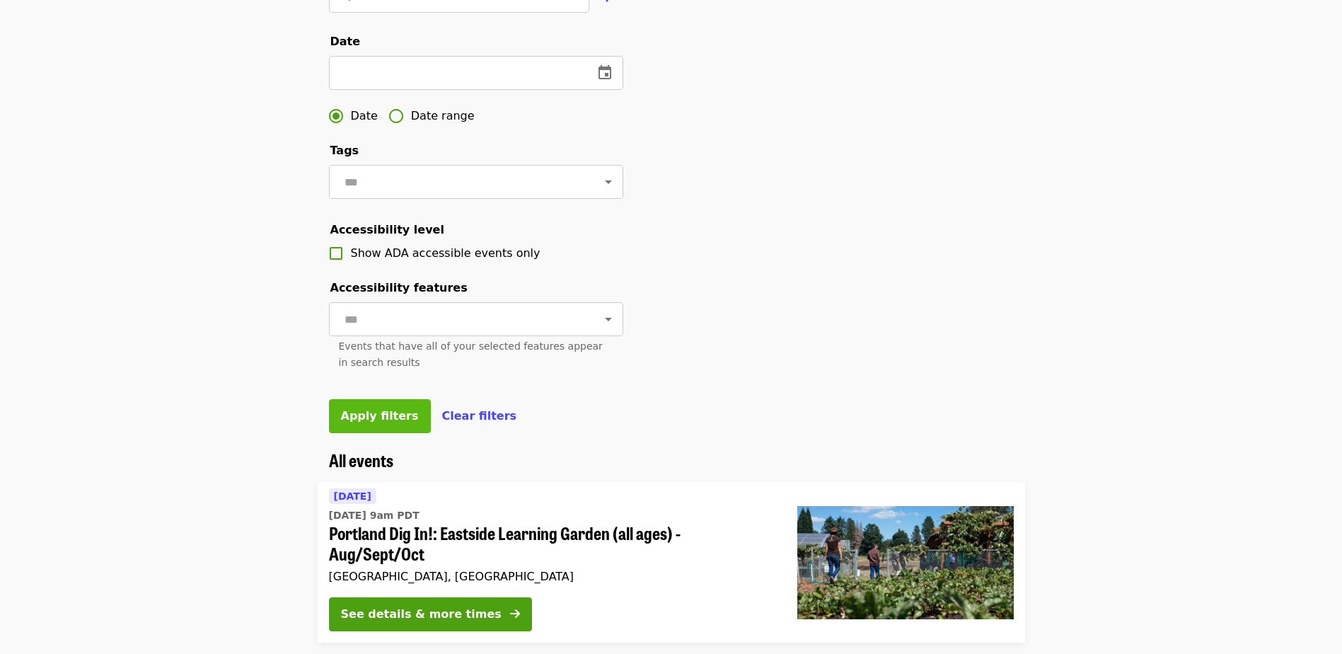
click at [339, 398] on button "Apply filters" at bounding box center [380, 416] width 102 height 34
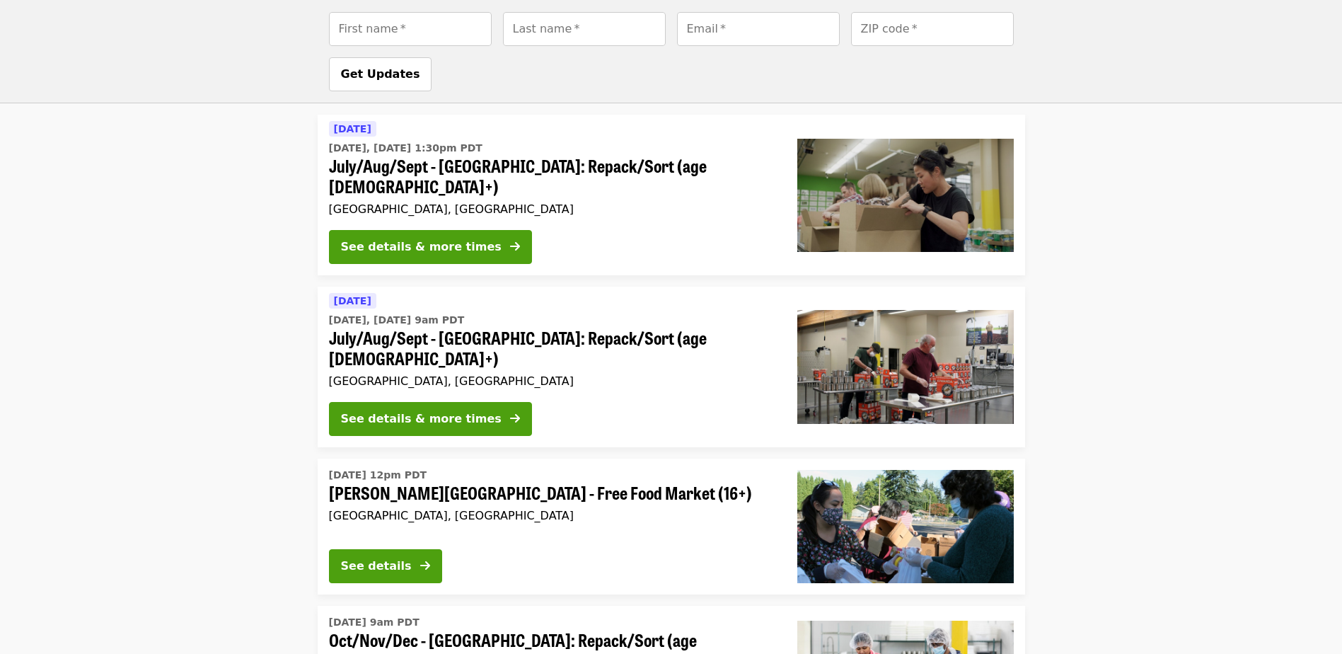
scroll to position [1156, 0]
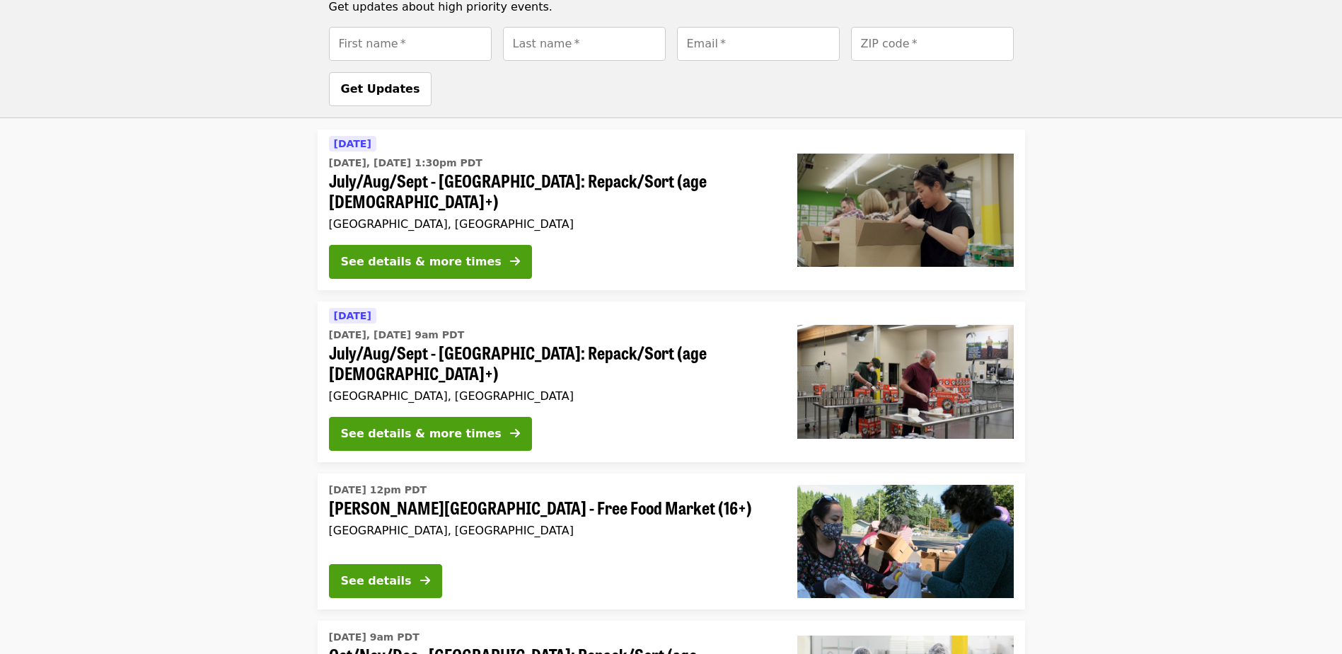
click at [888, 398] on li "Fri, Sep 5 @ 12pm PDT Sitton Elementary - Free Food Market (16+) Portland, OR S…" at bounding box center [671, 541] width 1342 height 136
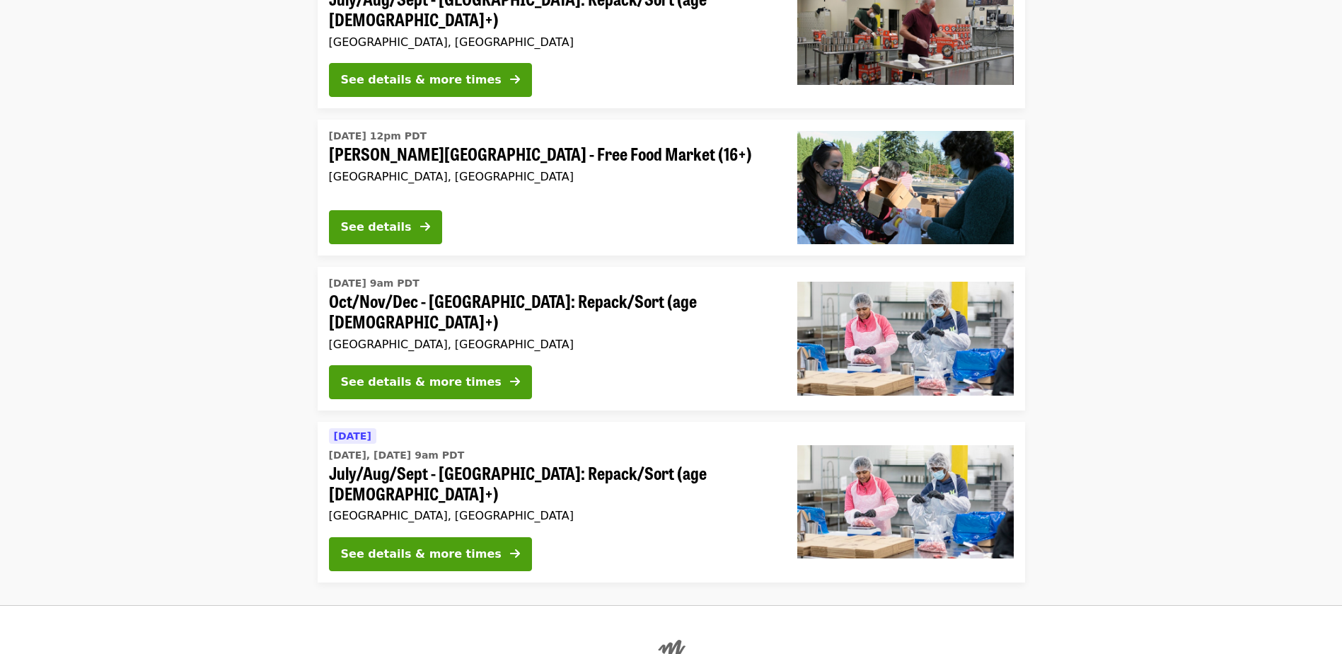
scroll to position [1538, 0]
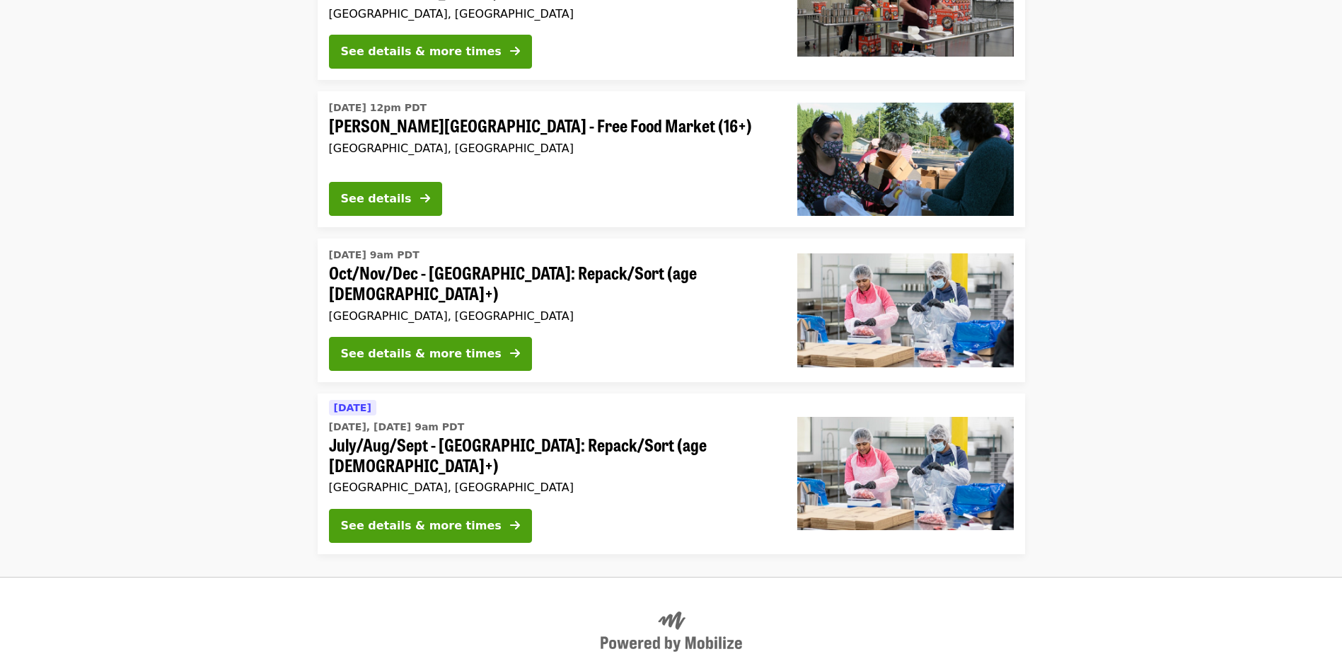
drag, startPoint x: 462, startPoint y: 632, endPoint x: 396, endPoint y: 552, distance: 103.0
drag, startPoint x: 396, startPoint y: 552, endPoint x: 358, endPoint y: 540, distance: 40.0
click at [361, 398] on div at bounding box center [671, 631] width 685 height 41
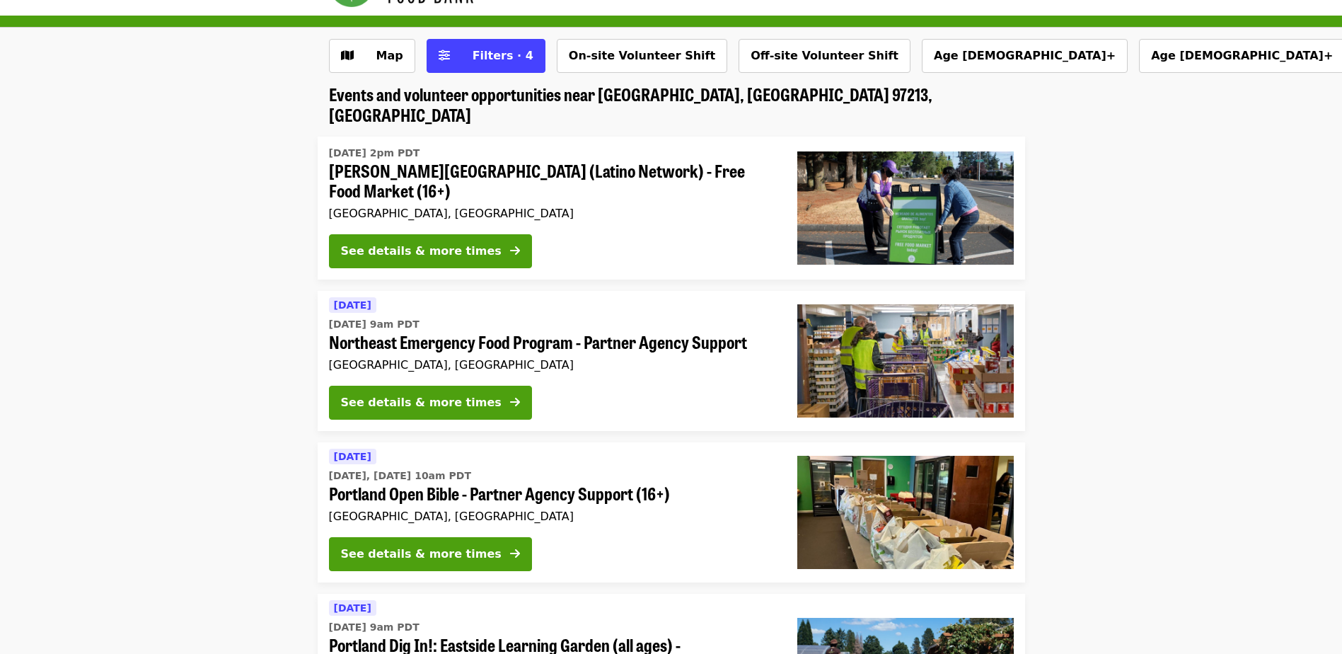
scroll to position [0, 0]
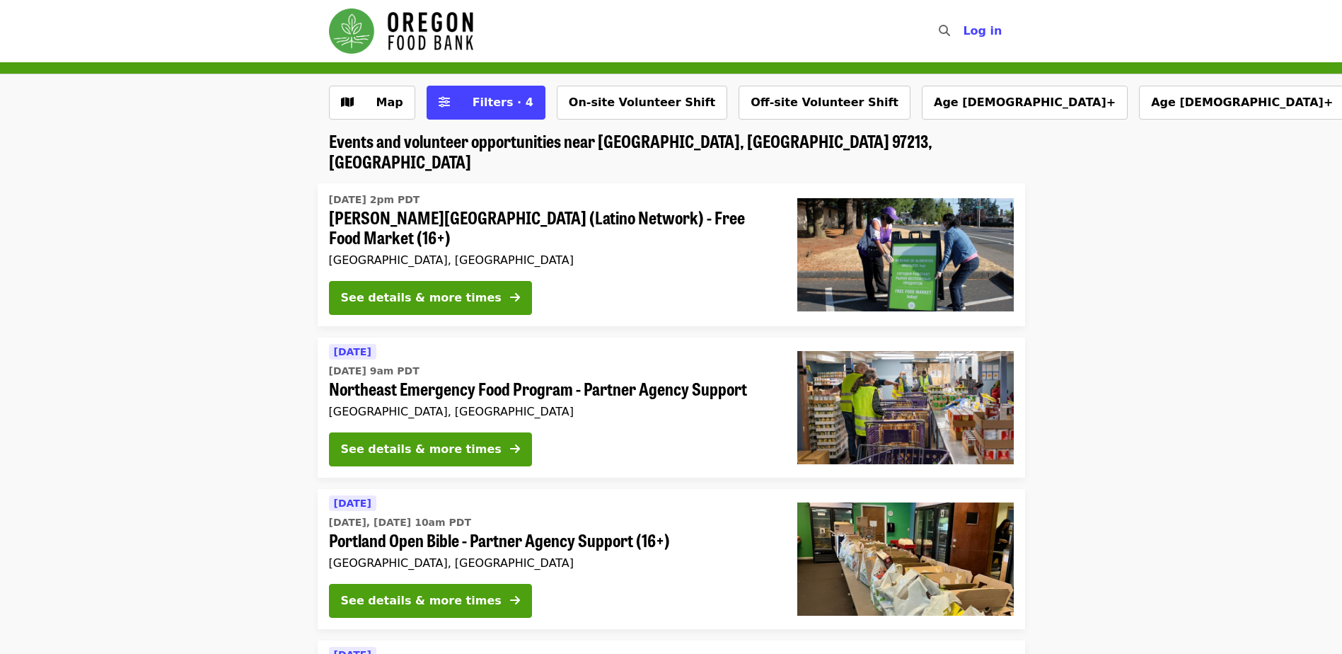
click at [888, 340] on li "Tomorrow Thu, Aug 21 @ 9am PDT Northeast Emergency Food Program - Partner Agenc…" at bounding box center [671, 407] width 1342 height 140
click at [644, 106] on button "On-site Volunteer Shift" at bounding box center [642, 103] width 170 height 34
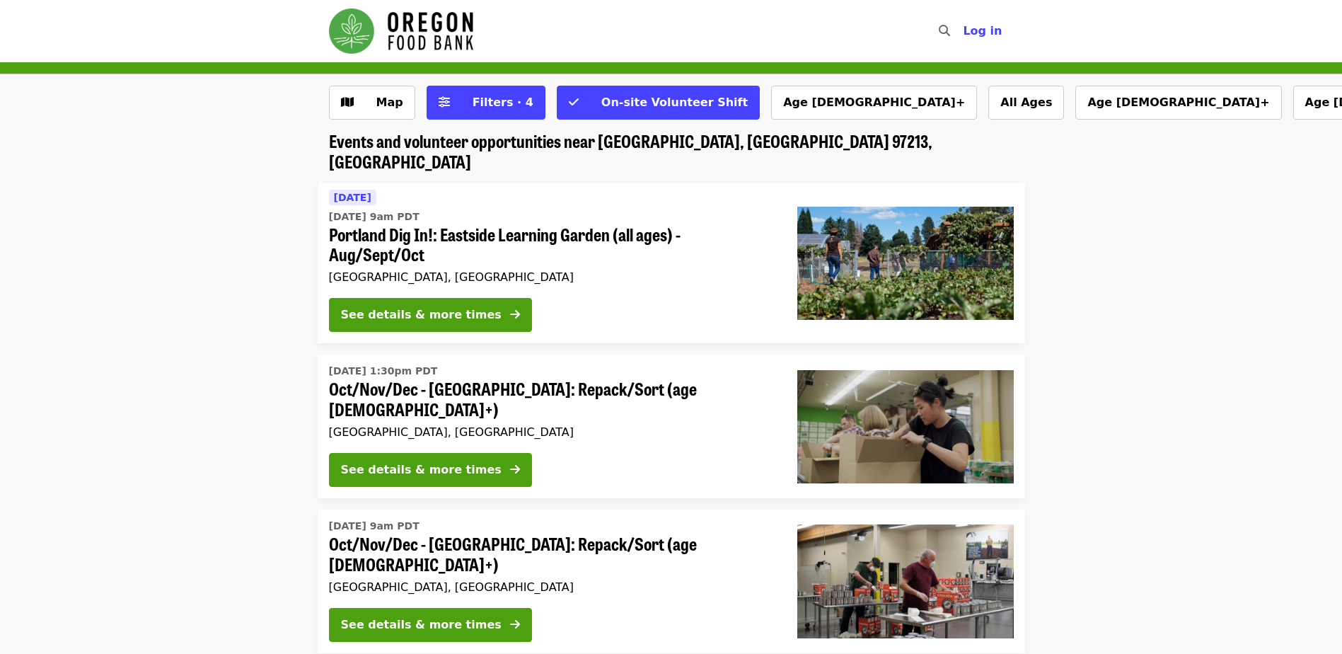
scroll to position [354, 0]
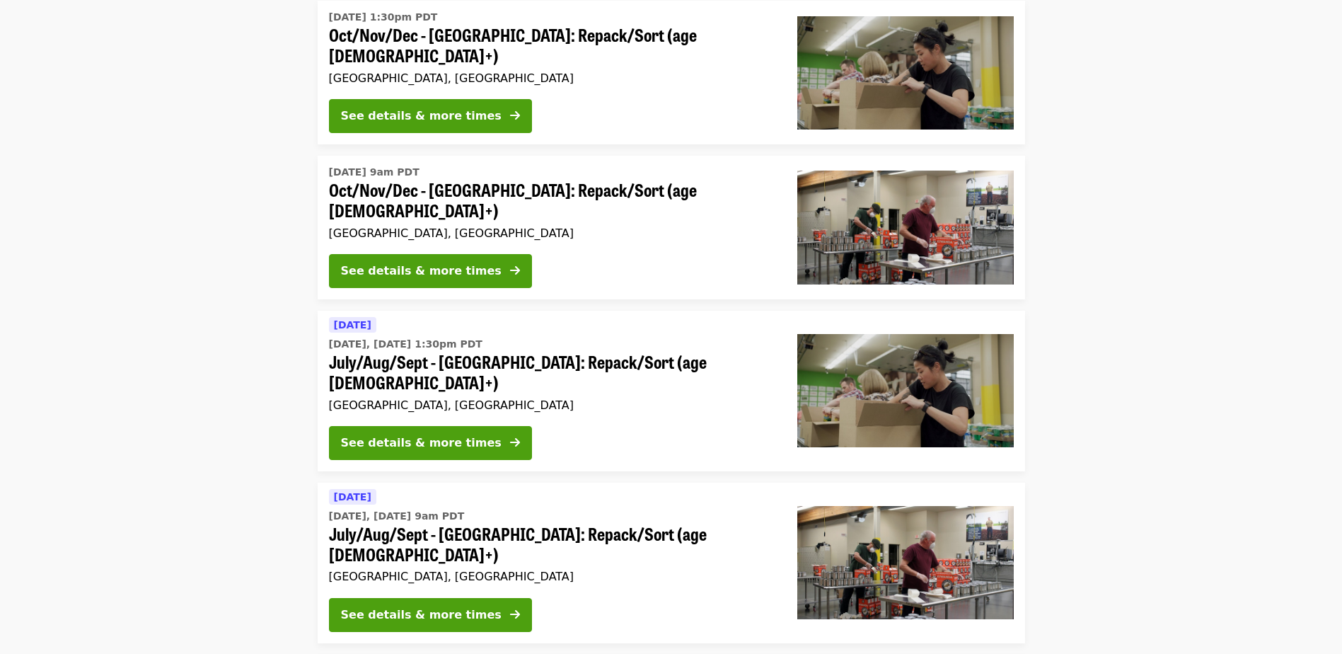
click at [888, 354] on li "Today Today, Aug 20 @ 1:30pm PDT July/Aug/Sept - Portland: Repack/Sort (age 8+)…" at bounding box center [671, 391] width 1342 height 161
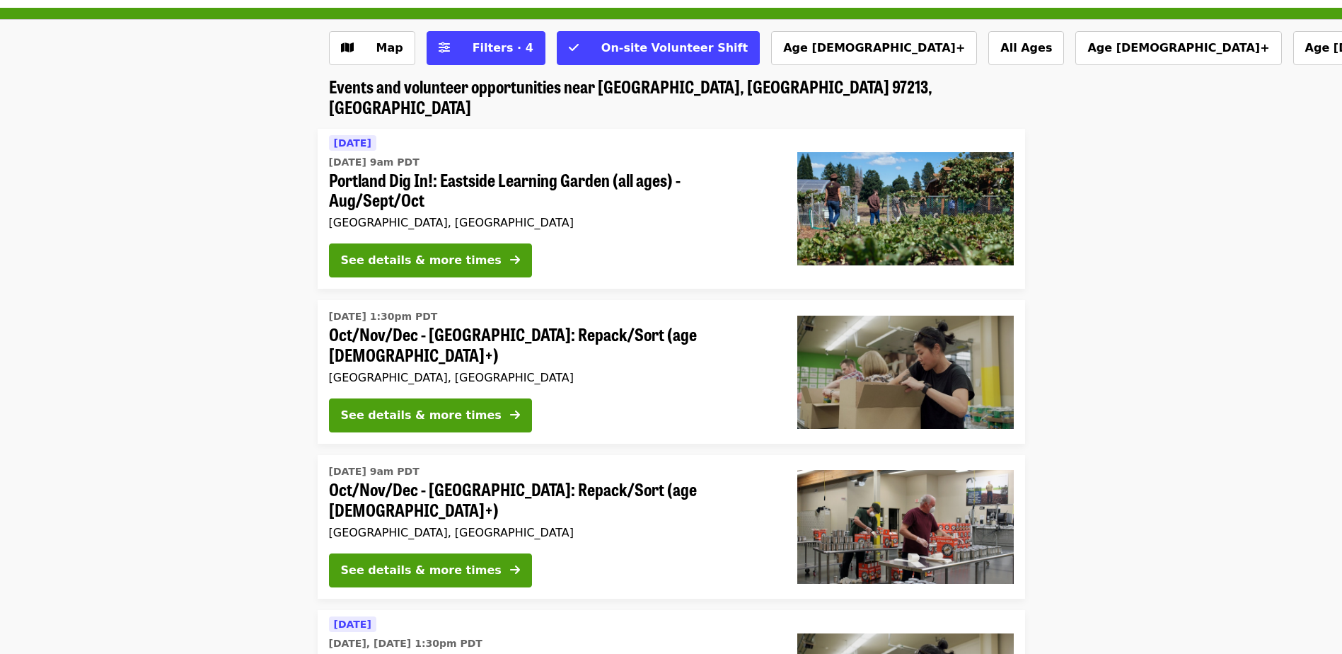
scroll to position [42, 0]
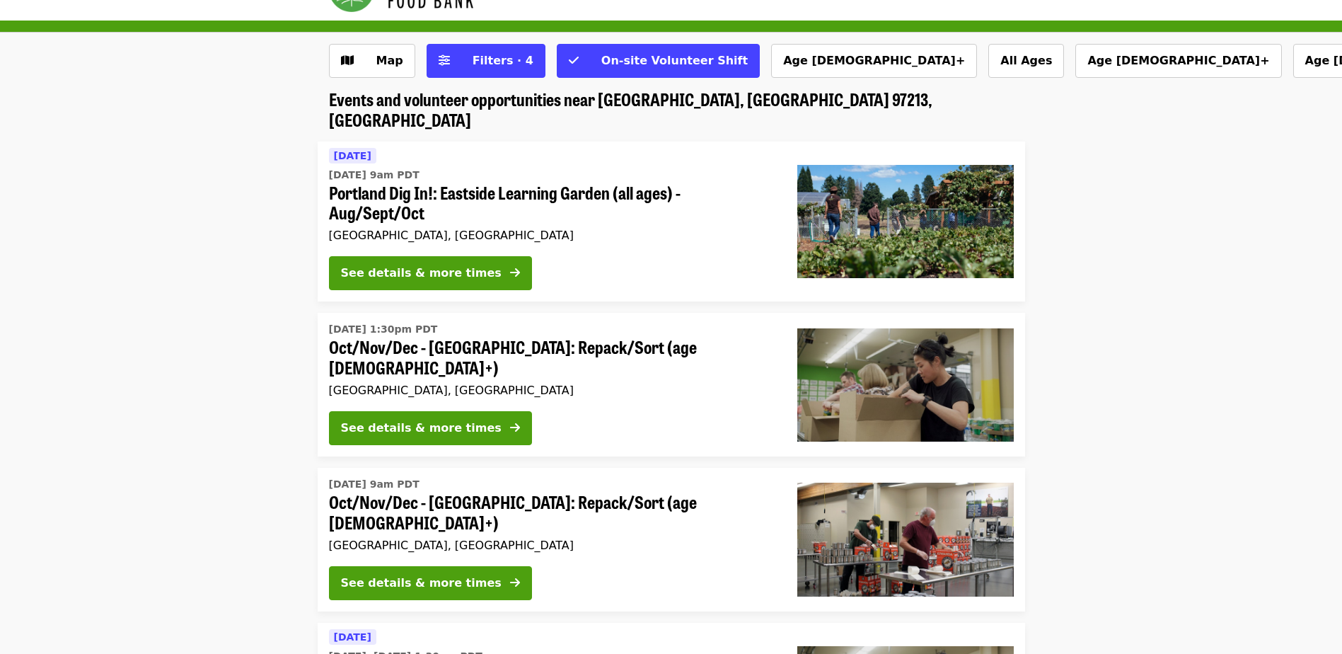
click at [888, 168] on li "Tomorrow Thu, Aug 21 @ 9am PDT Portland Dig In!: Eastside Learning Garden (all …" at bounding box center [671, 221] width 1342 height 161
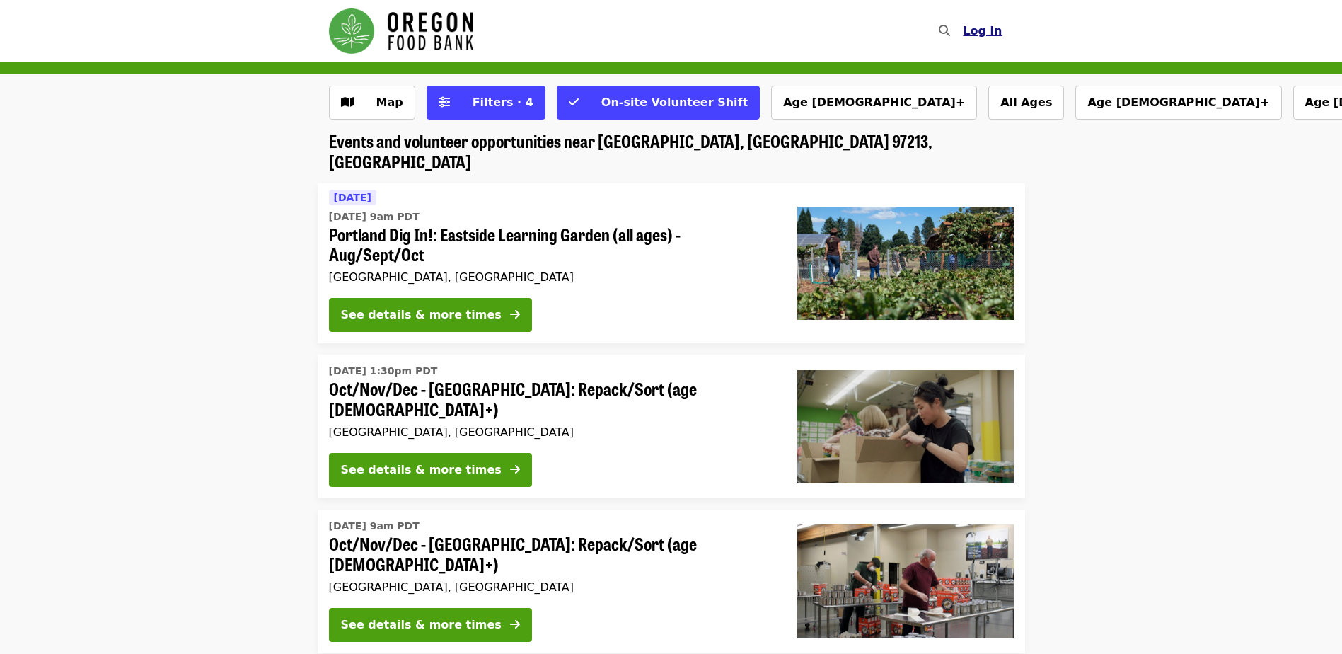
click at [888, 25] on span "Log in" at bounding box center [982, 30] width 39 height 13
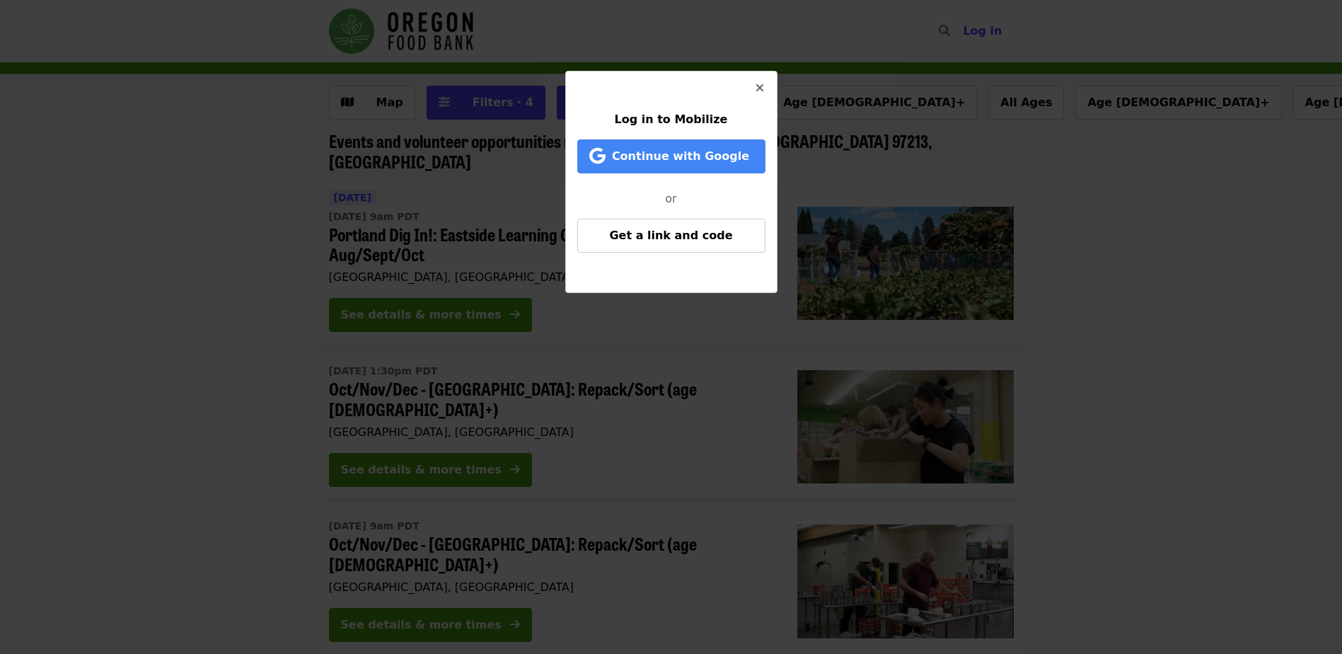
scroll to position [424, 0]
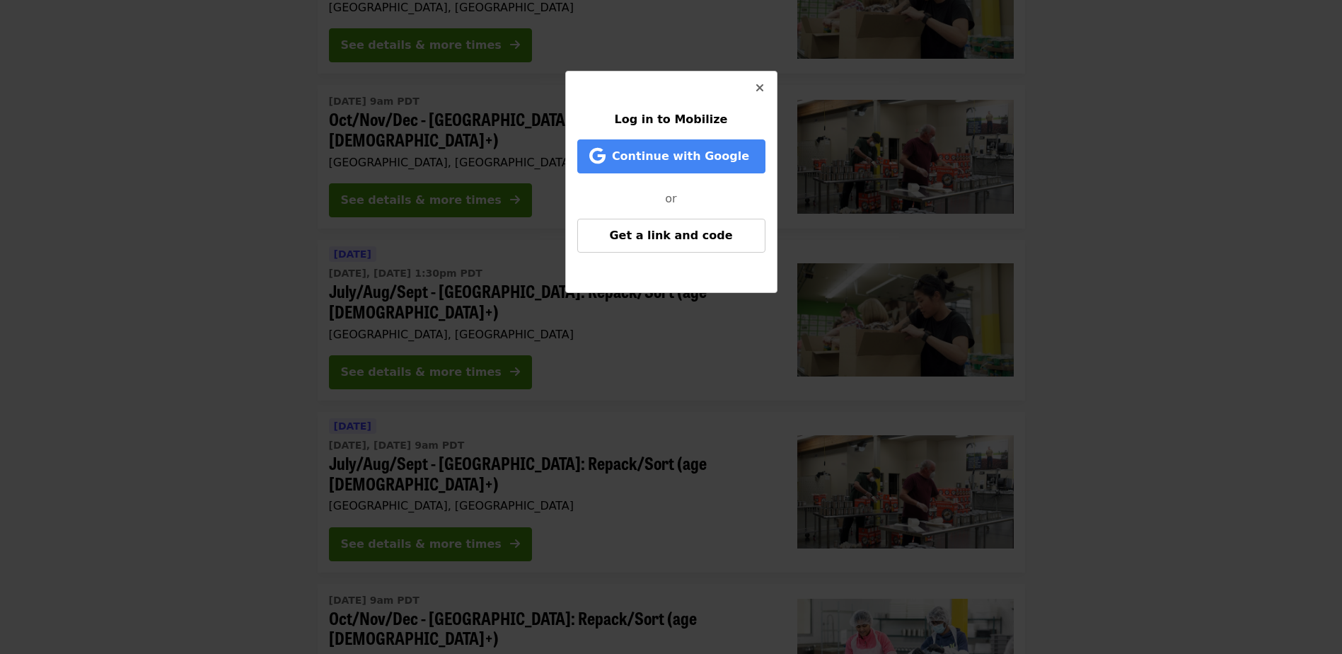
click at [759, 83] on icon "times icon" at bounding box center [759, 87] width 8 height 13
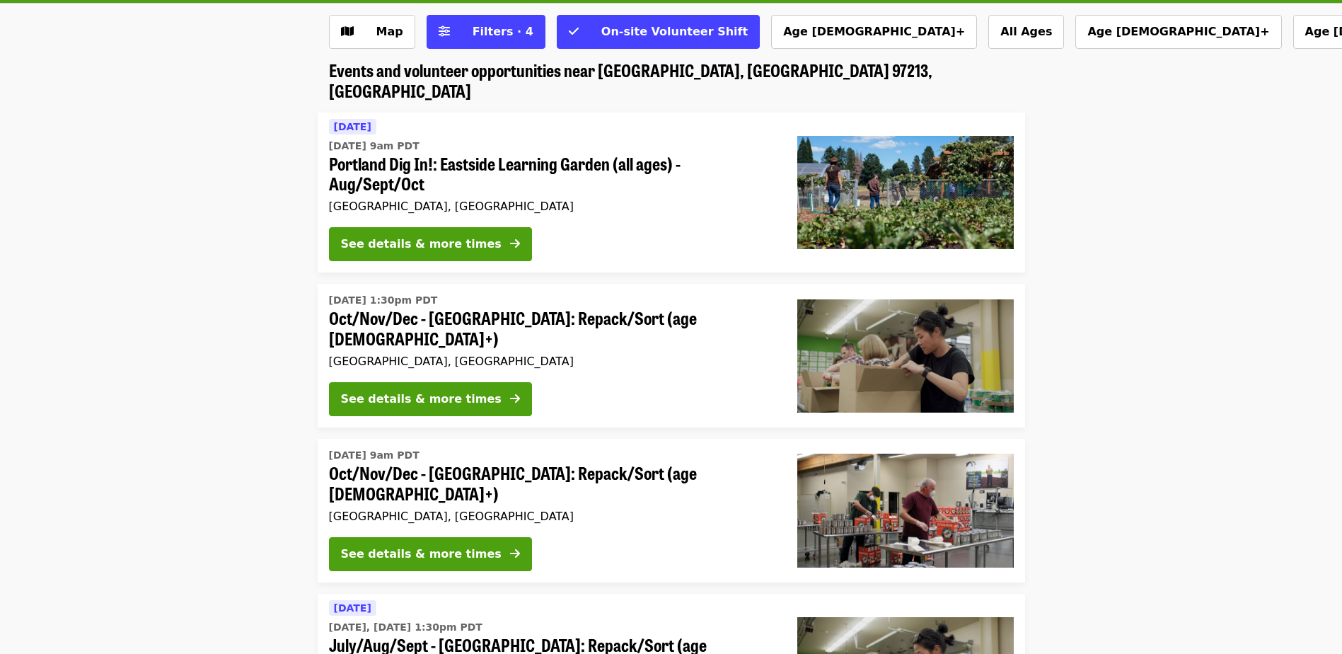
scroll to position [0, 0]
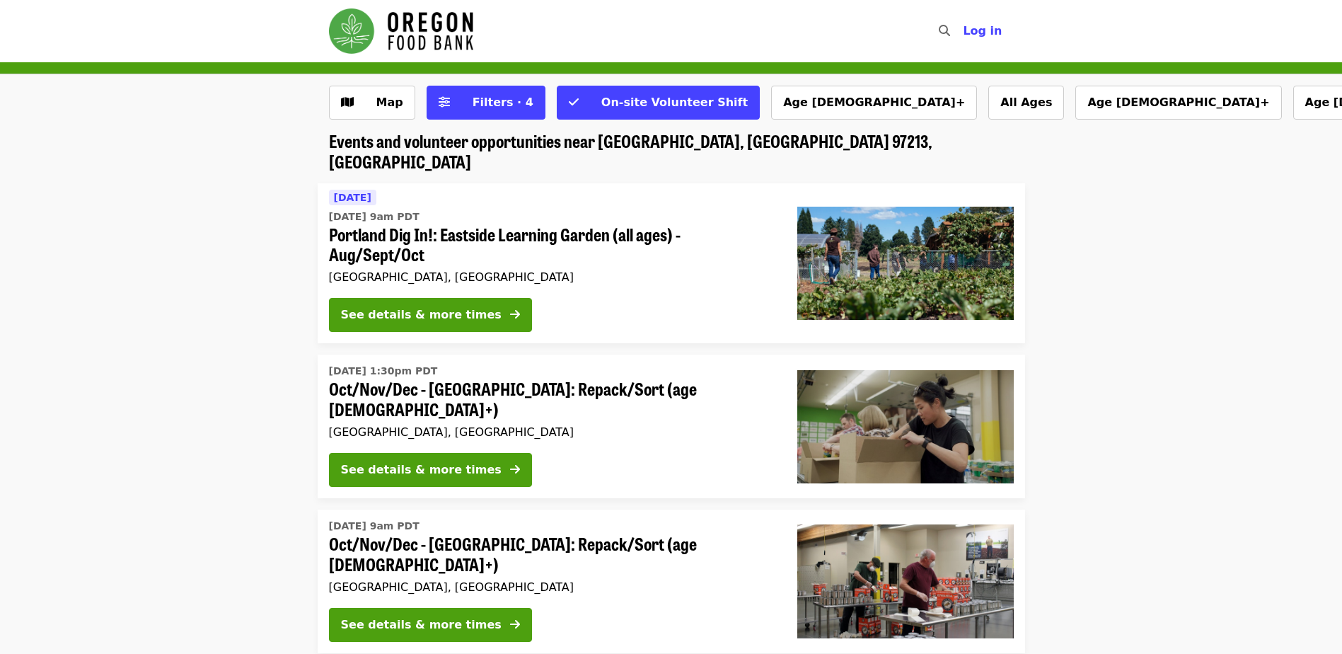
click at [888, 388] on li "Wed, Oct 1 @ 1:30pm PDT Oct/Nov/Dec - Portland: Repack/Sort (age 8+) Portland, …" at bounding box center [671, 426] width 1342 height 144
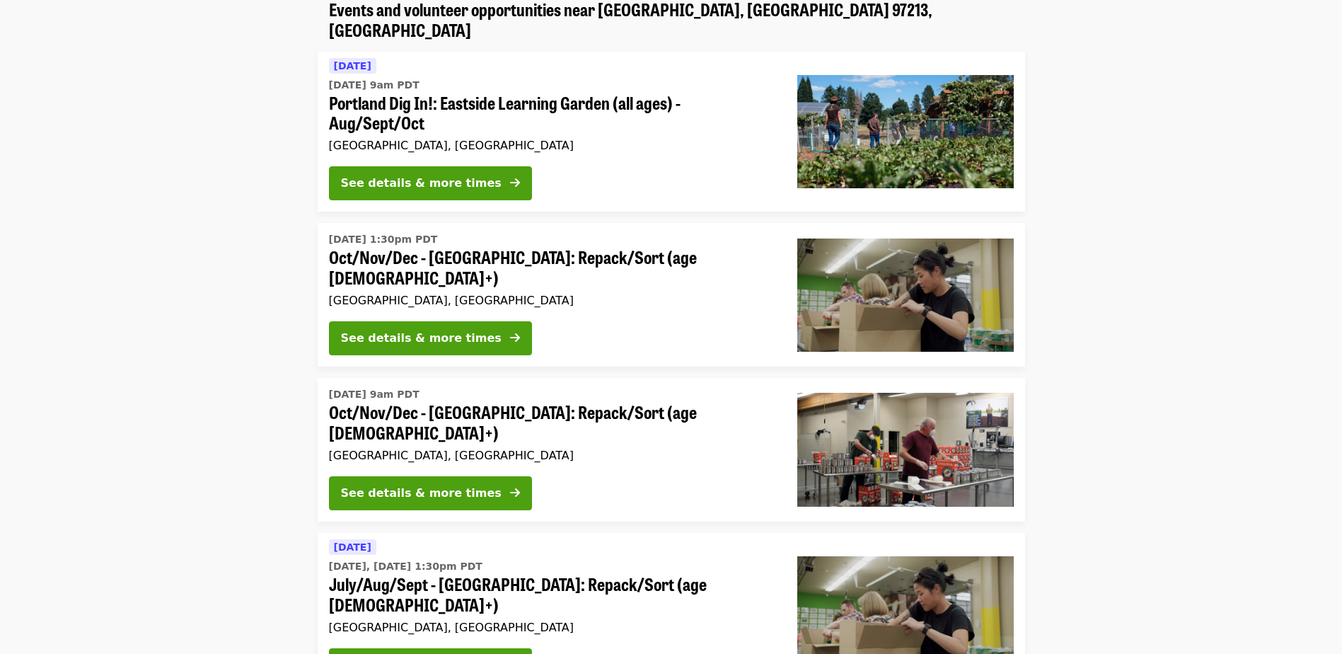
scroll to position [74, 0]
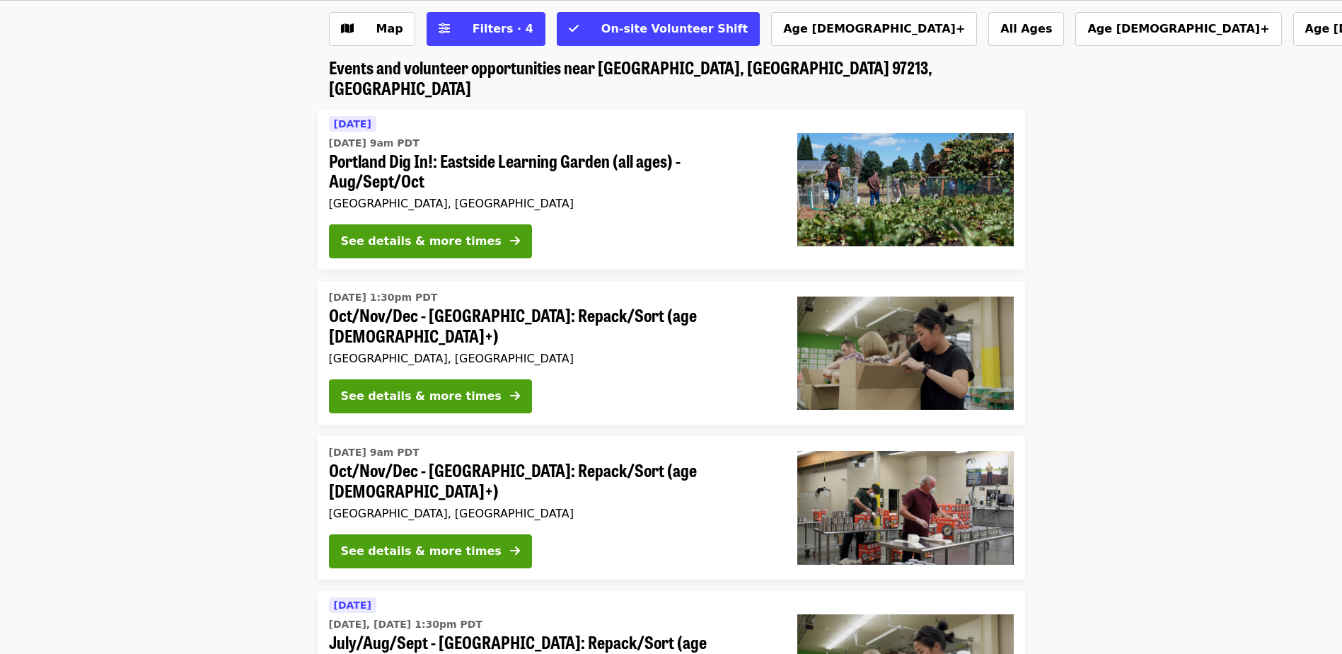
click at [888, 192] on li "Tomorrow Thu, Aug 21 @ 9am PDT Portland Dig In!: Eastside Learning Garden (all …" at bounding box center [671, 190] width 1342 height 161
